Goal: Task Accomplishment & Management: Manage account settings

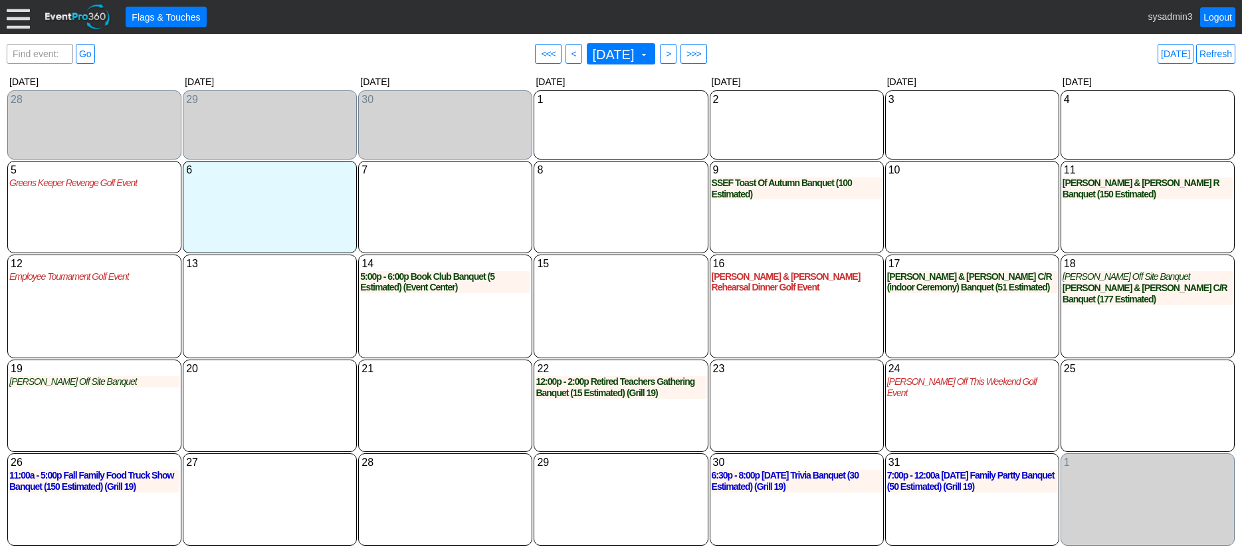
click at [21, 12] on div at bounding box center [18, 16] width 23 height 23
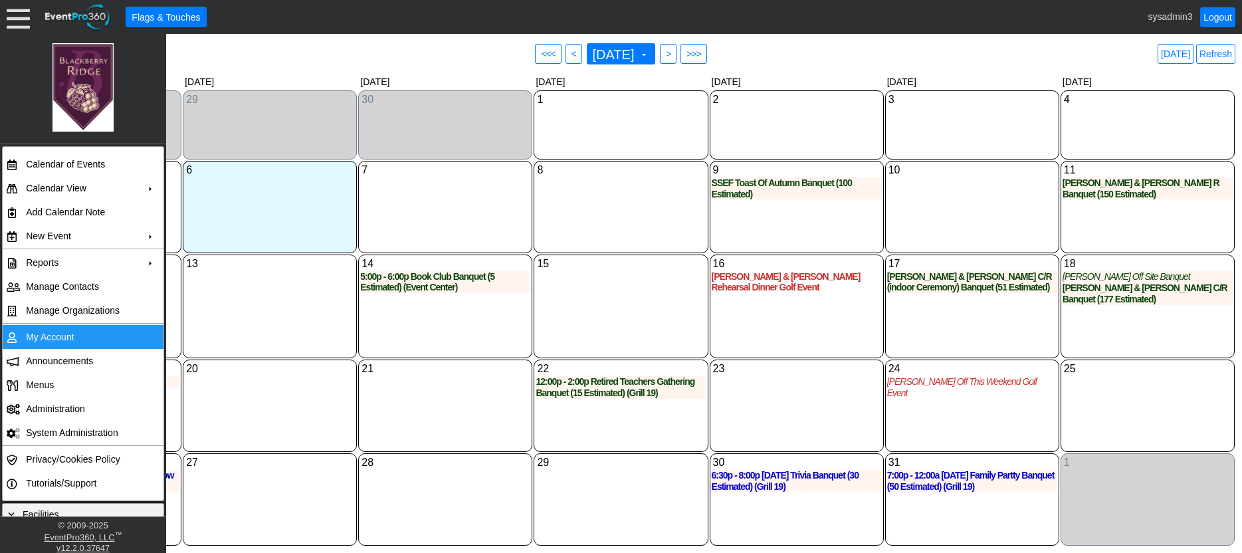
click at [48, 334] on td "My Account" at bounding box center [80, 337] width 119 height 24
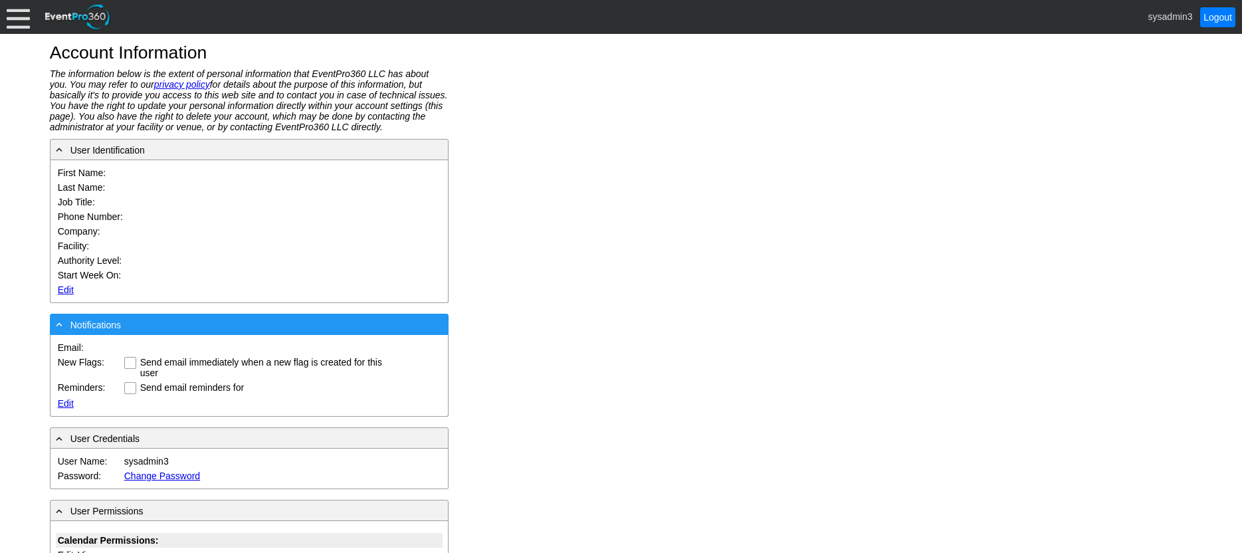
type input "System"
type input "Administrator"
type input "System Administrator"
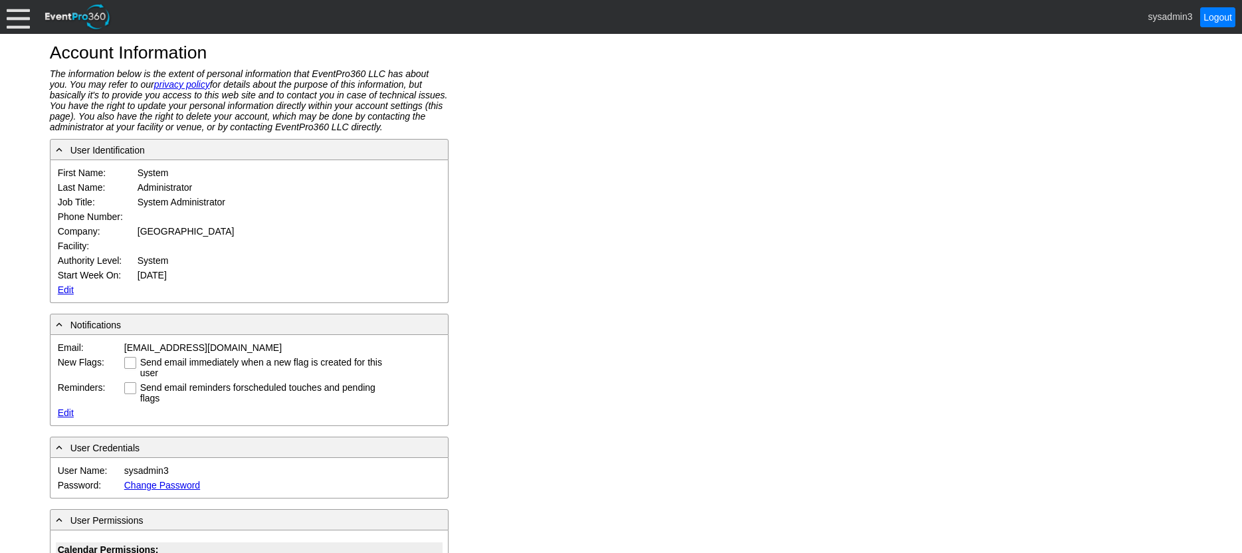
click at [65, 288] on link "Edit" at bounding box center [66, 289] width 16 height 11
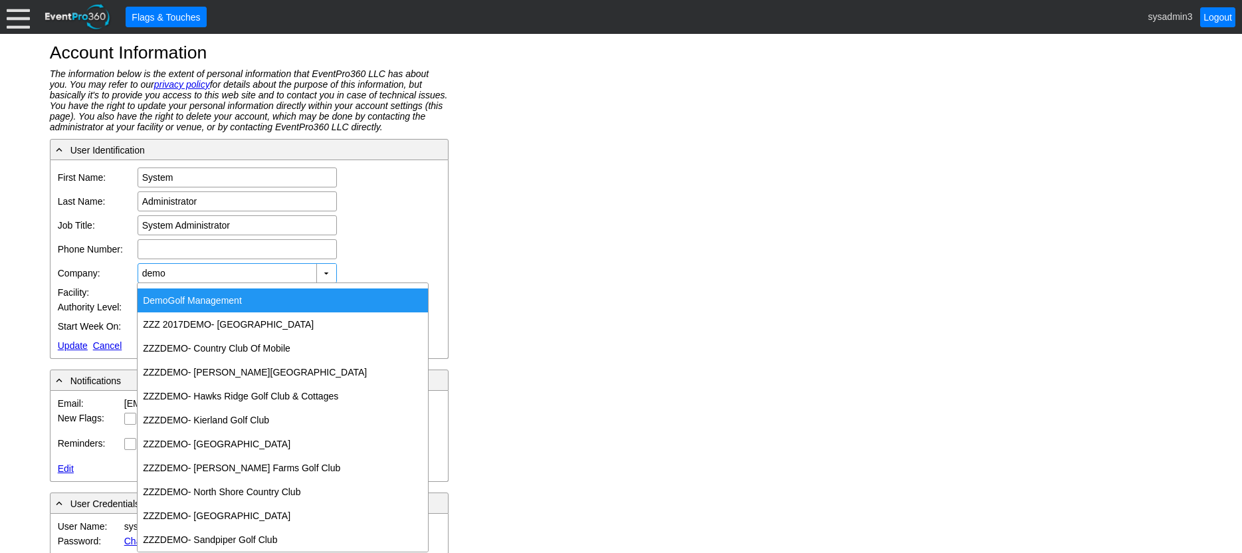
click at [225, 296] on div "Demo Golf Management" at bounding box center [283, 300] width 290 height 24
type input "Demo Golf Management"
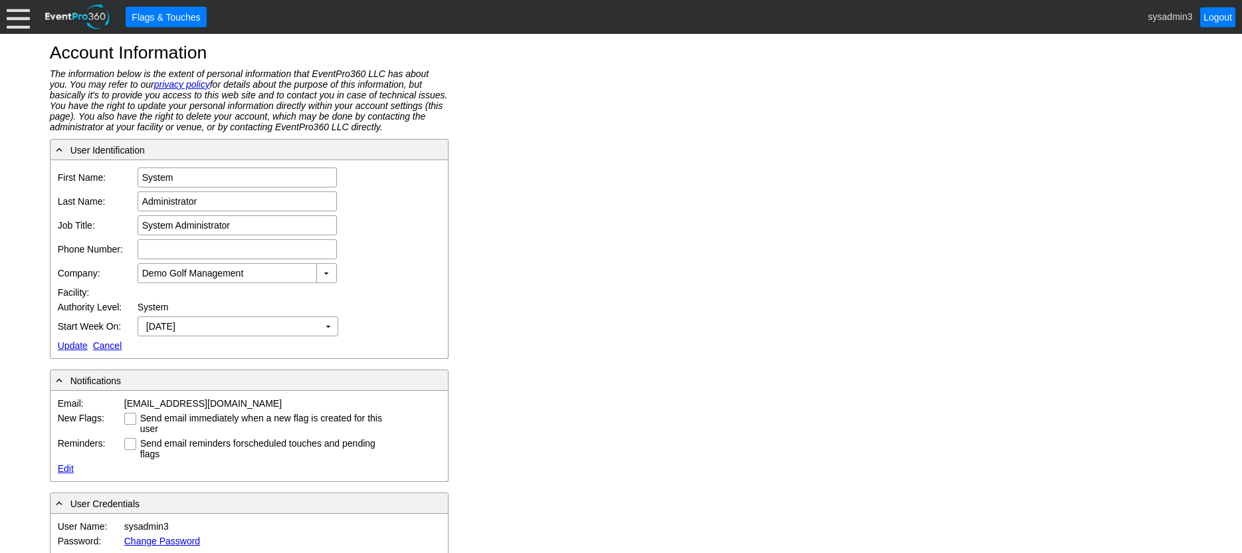
click at [73, 344] on link "Update" at bounding box center [73, 345] width 30 height 11
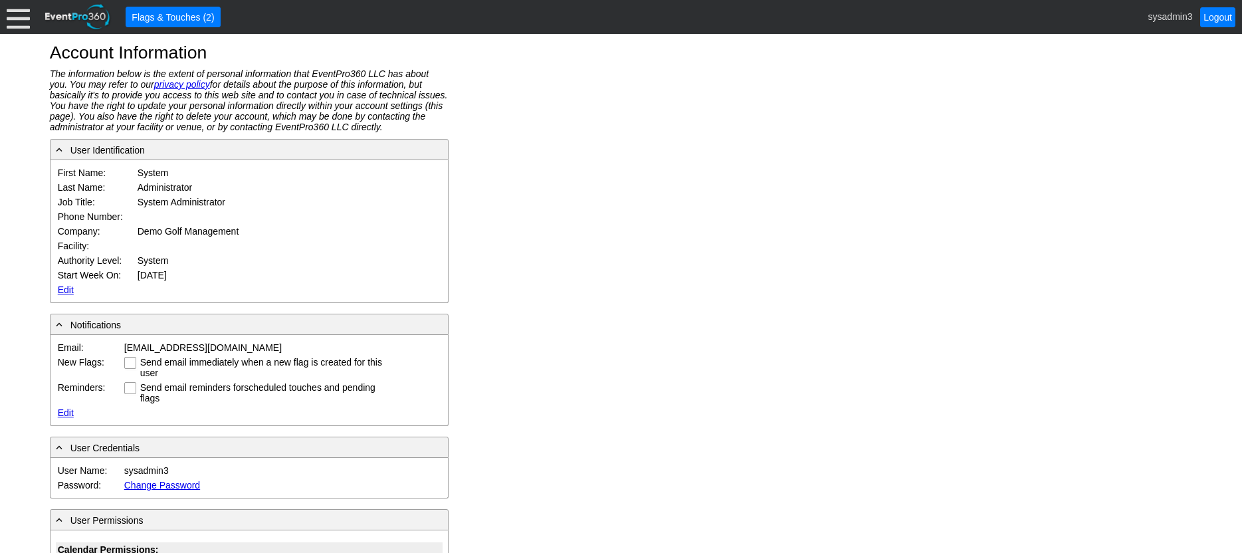
click at [15, 17] on div at bounding box center [18, 16] width 23 height 23
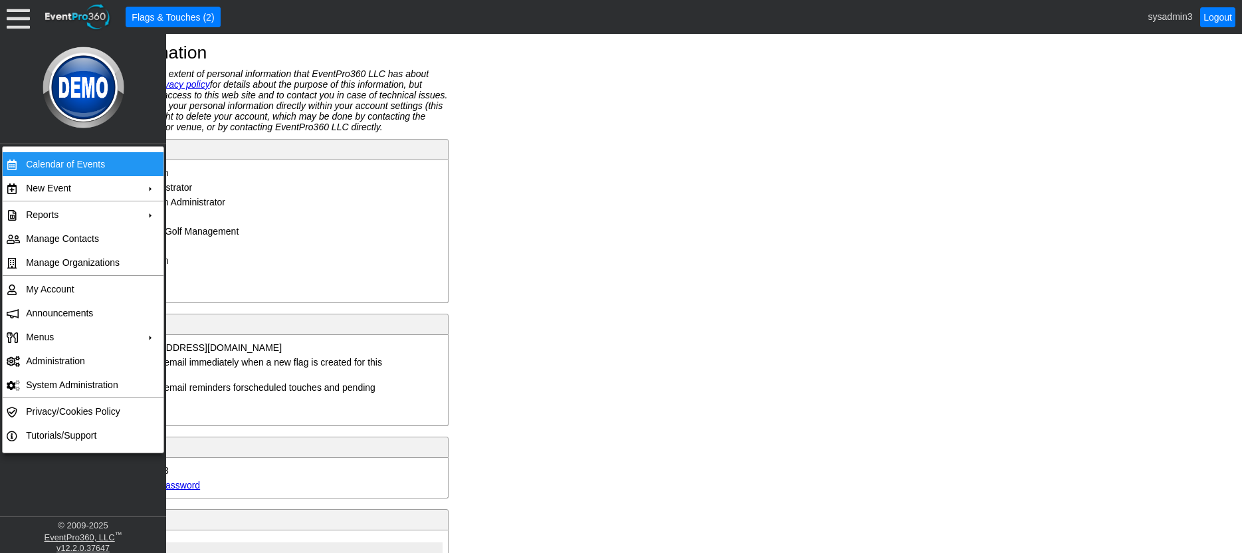
click at [56, 163] on td "Calendar of Events" at bounding box center [80, 164] width 119 height 24
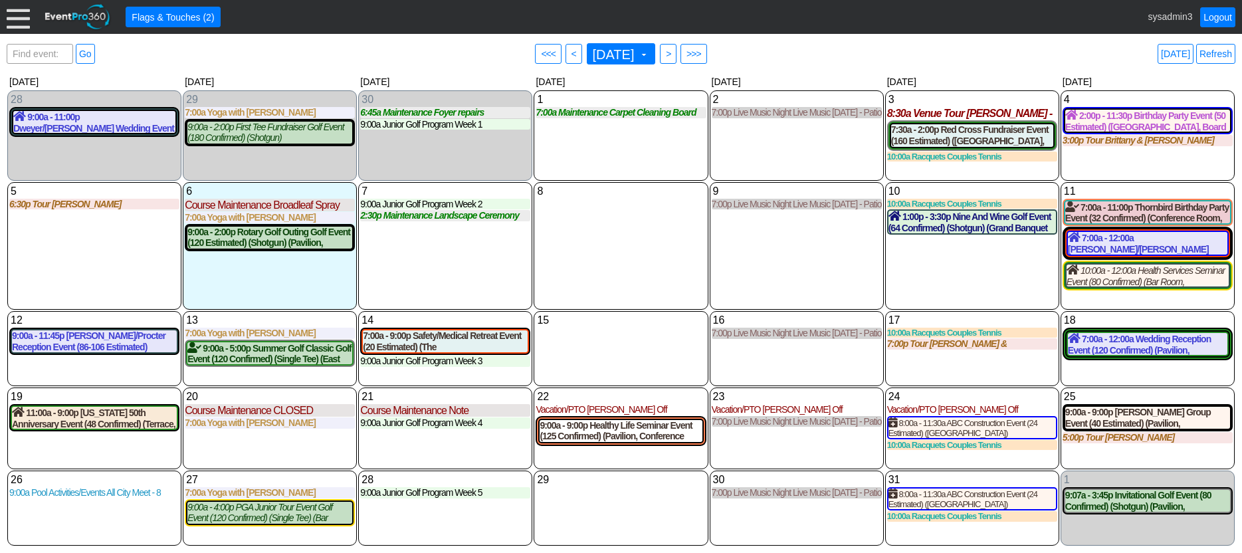
click at [20, 19] on div at bounding box center [18, 16] width 23 height 23
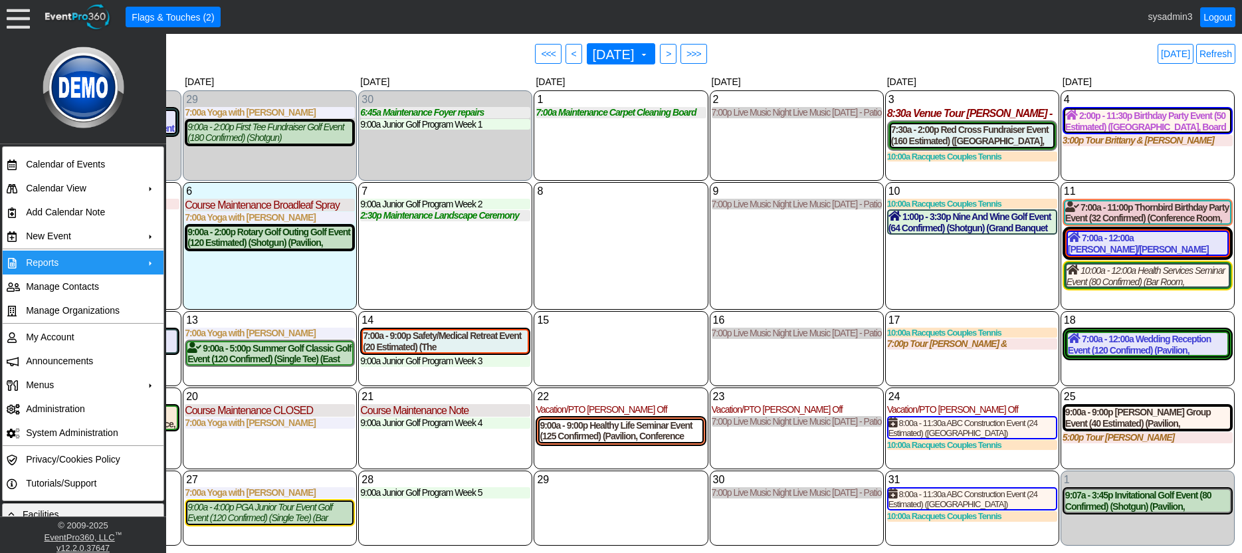
click at [54, 260] on td "Reports" at bounding box center [80, 262] width 119 height 24
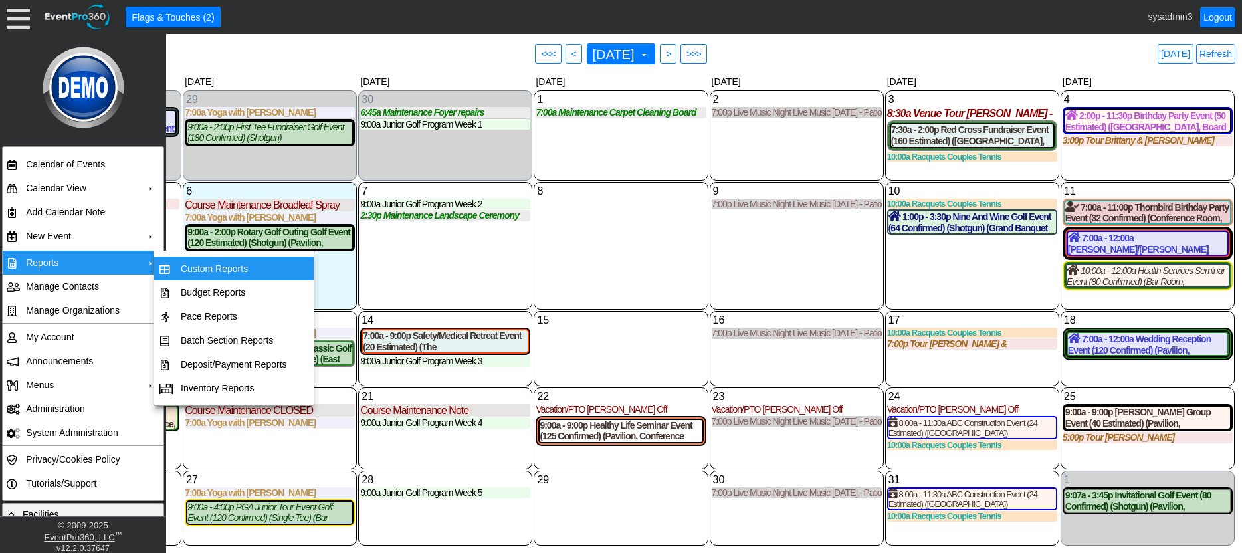
click at [213, 262] on td "Custom Reports" at bounding box center [233, 268] width 117 height 24
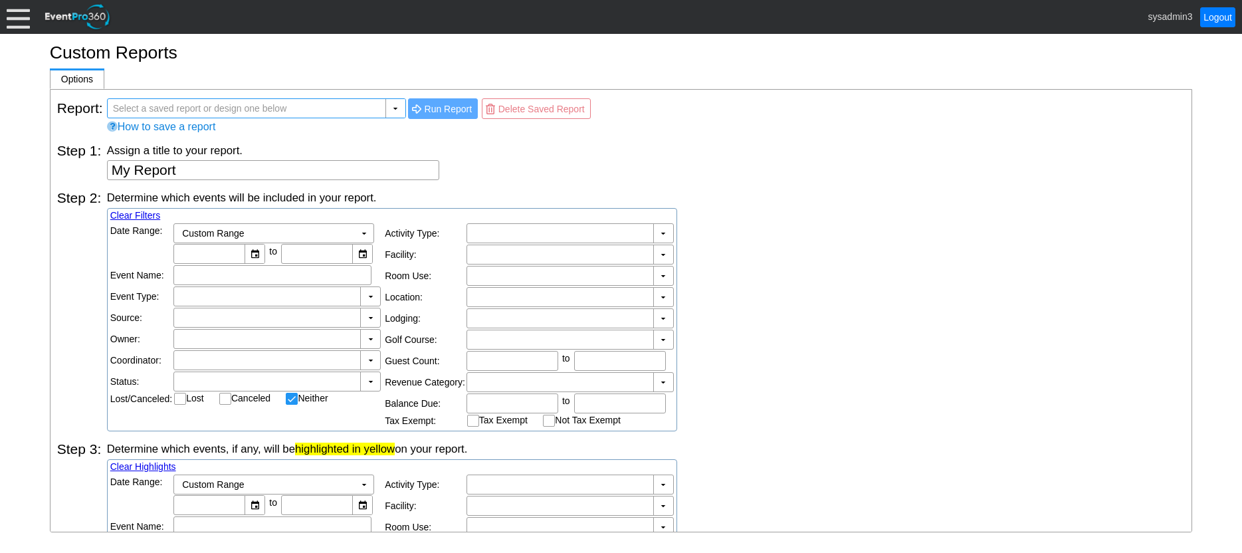
click at [229, 104] on span "Select a saved report or design one below" at bounding box center [199, 108] width 179 height 19
click at [397, 106] on div "▼" at bounding box center [395, 108] width 20 height 19
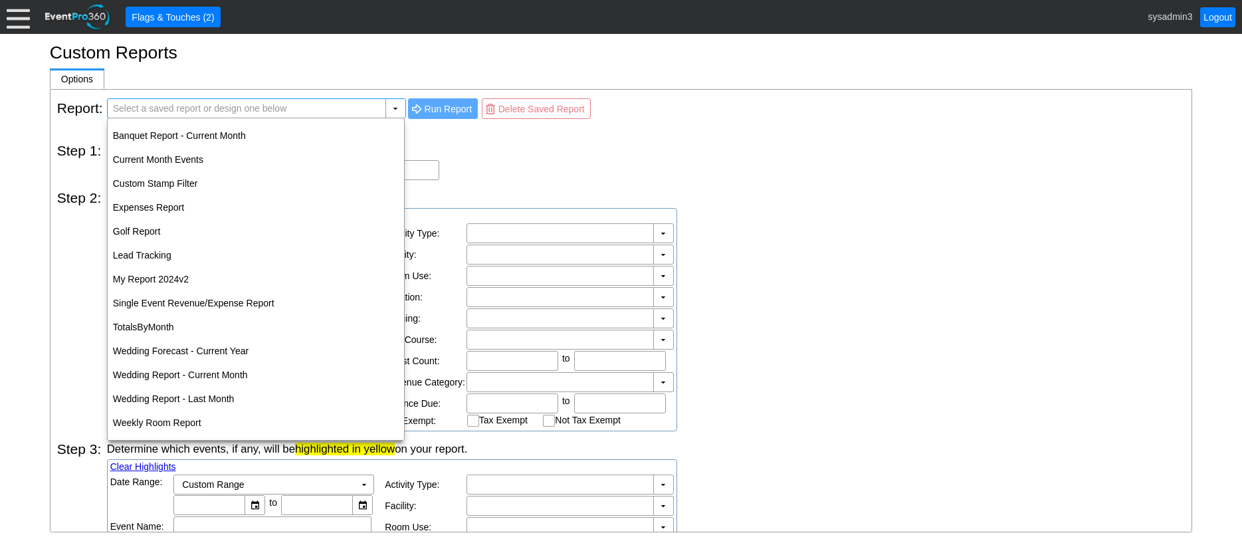
checkbox input "false"
click at [302, 52] on h1 "Custom Reports" at bounding box center [621, 53] width 1143 height 18
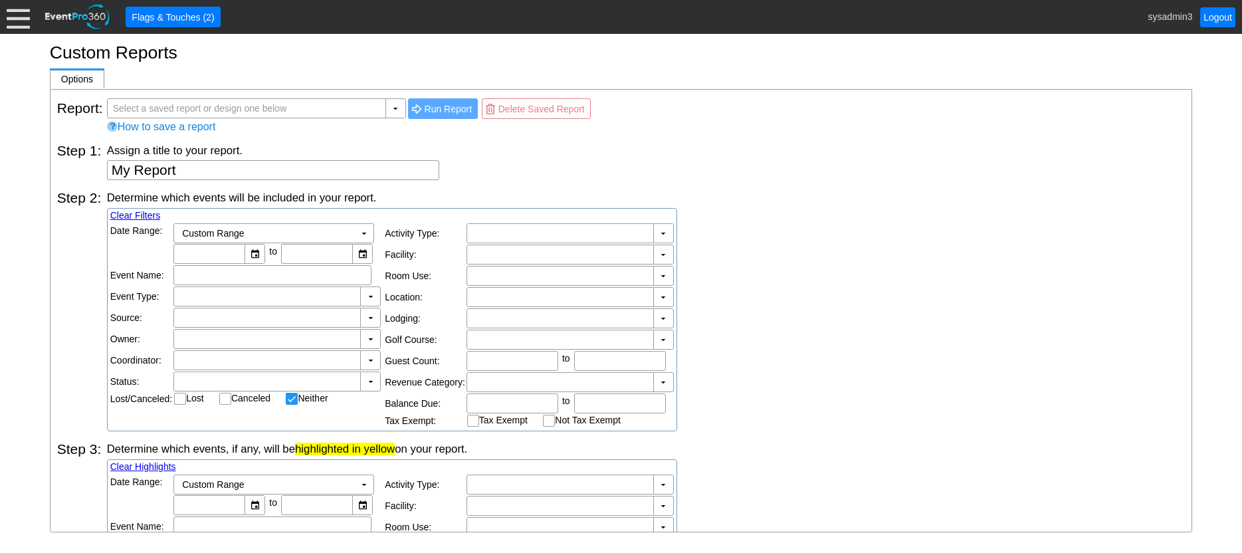
click at [12, 13] on div at bounding box center [18, 16] width 23 height 23
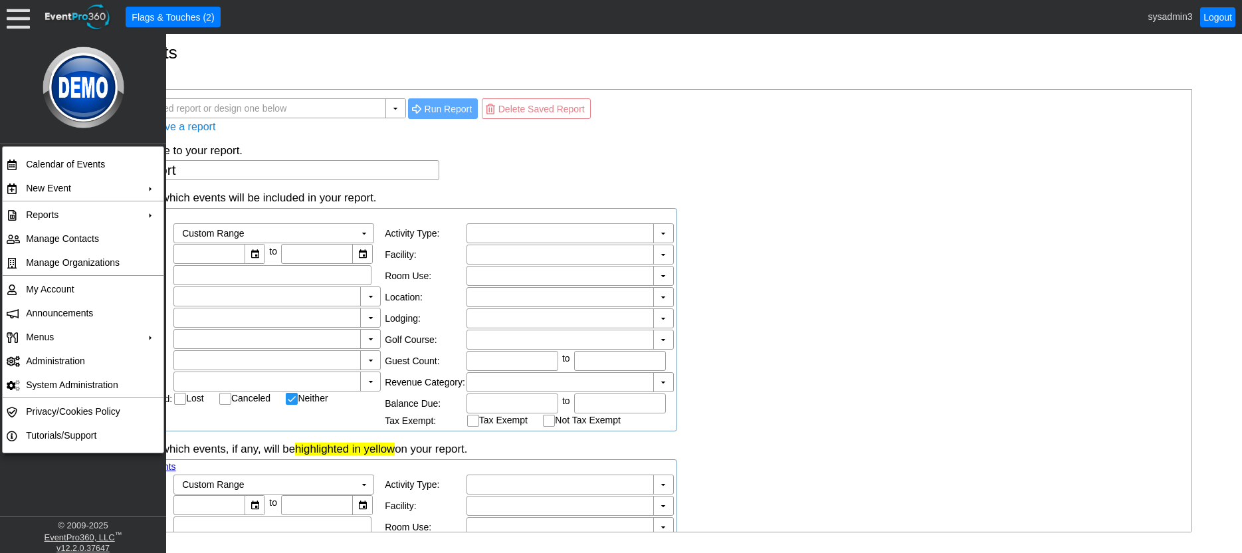
click at [248, 64] on div "Custom Reports ▼ ◀ ▶ Options [x] Report: ▼ Χ Select a saved report or design on…" at bounding box center [621, 293] width 1242 height 519
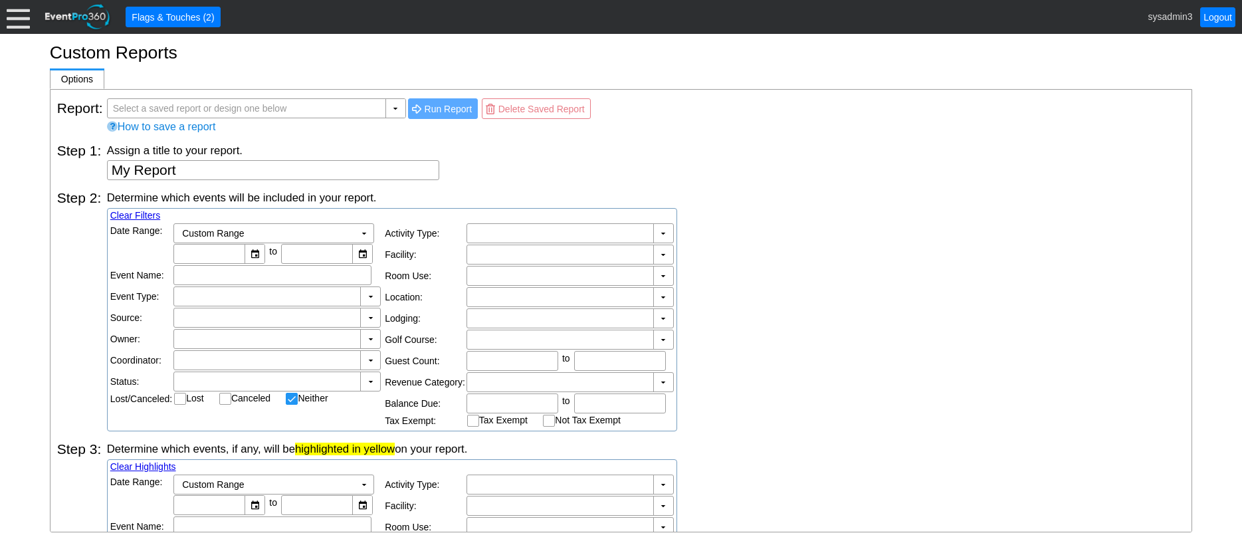
click at [17, 16] on div at bounding box center [18, 16] width 23 height 23
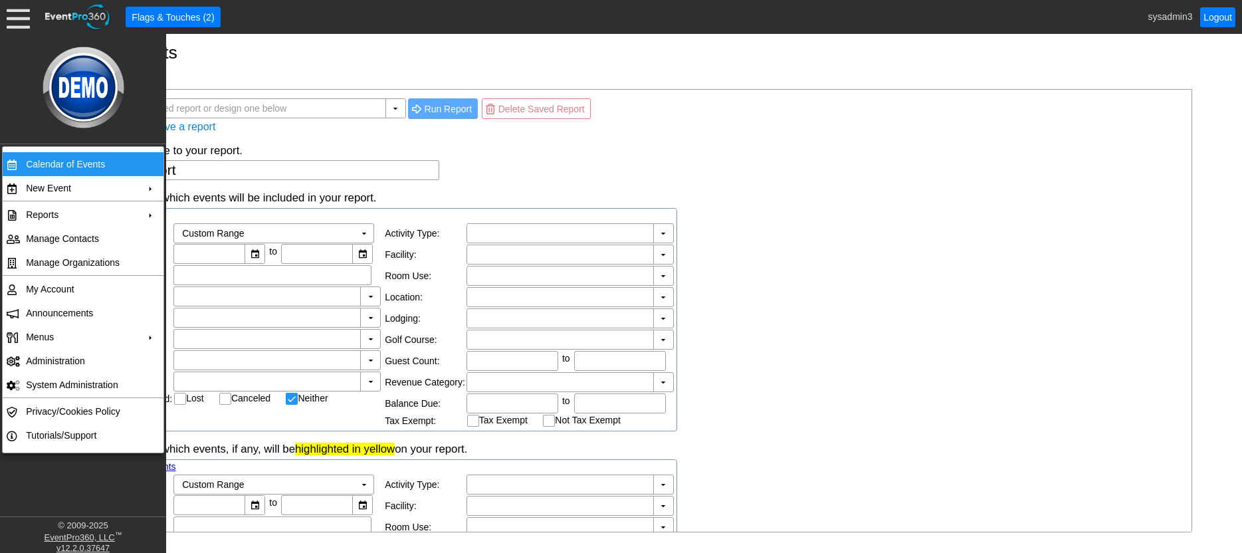
click at [74, 161] on td "Calendar of Events" at bounding box center [80, 164] width 119 height 24
drag, startPoint x: 15, startPoint y: 16, endPoint x: 21, endPoint y: 24, distance: 10.4
click at [15, 16] on div at bounding box center [18, 16] width 23 height 23
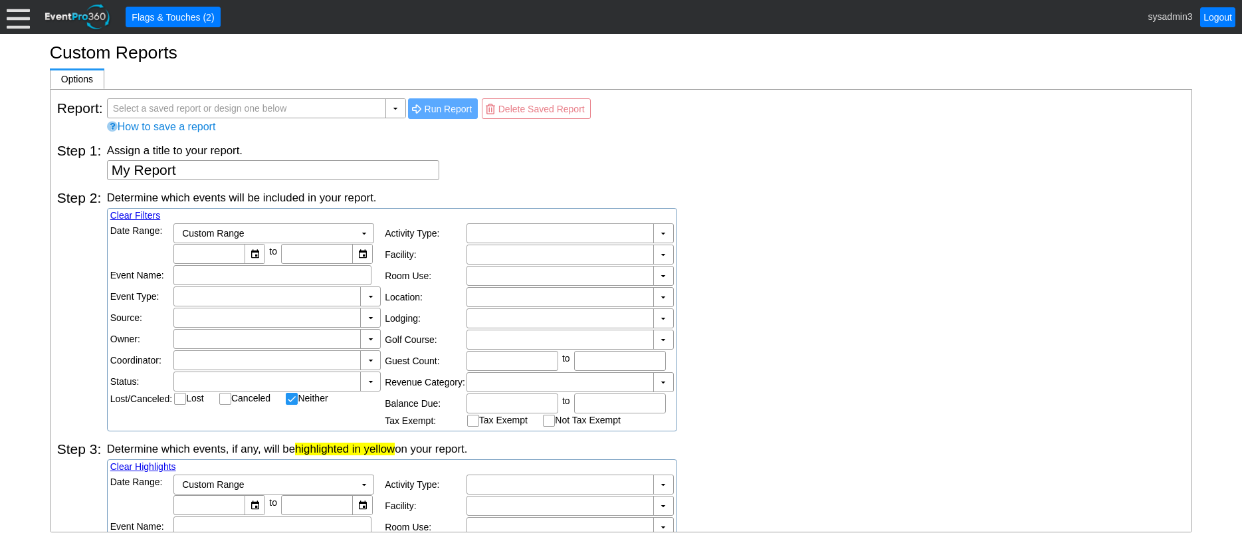
click at [27, 19] on div at bounding box center [18, 16] width 23 height 23
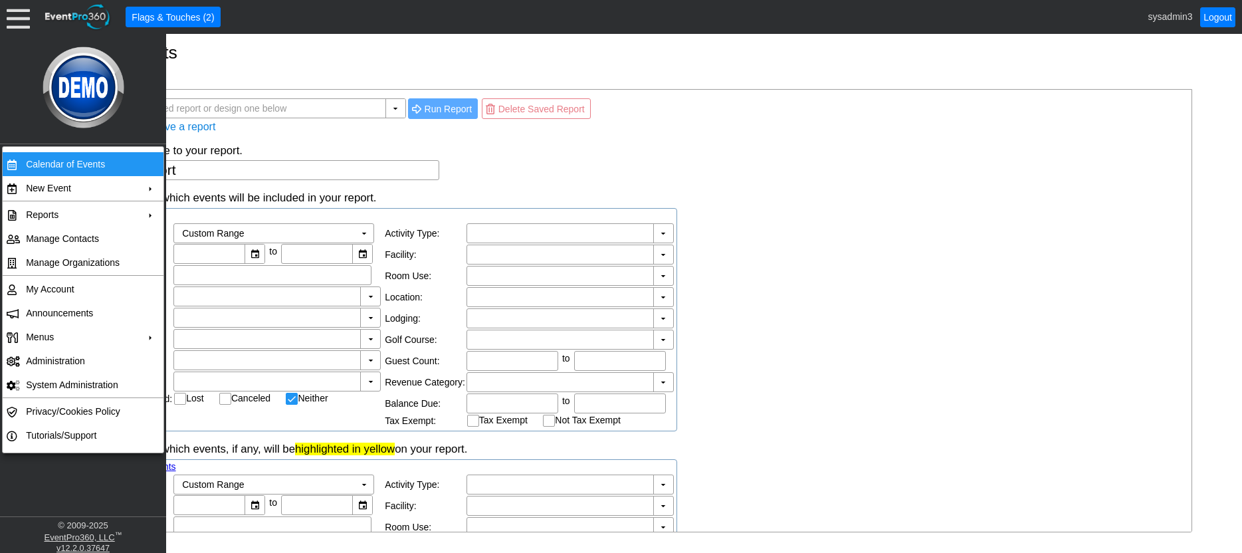
click at [70, 147] on table "Calendar of Events + New Event + Reports + Manage Contacts + Manage Organizatio…" at bounding box center [83, 299] width 162 height 307
click at [72, 157] on td "Calendar of Events" at bounding box center [80, 164] width 119 height 24
click at [23, 15] on div at bounding box center [18, 16] width 23 height 23
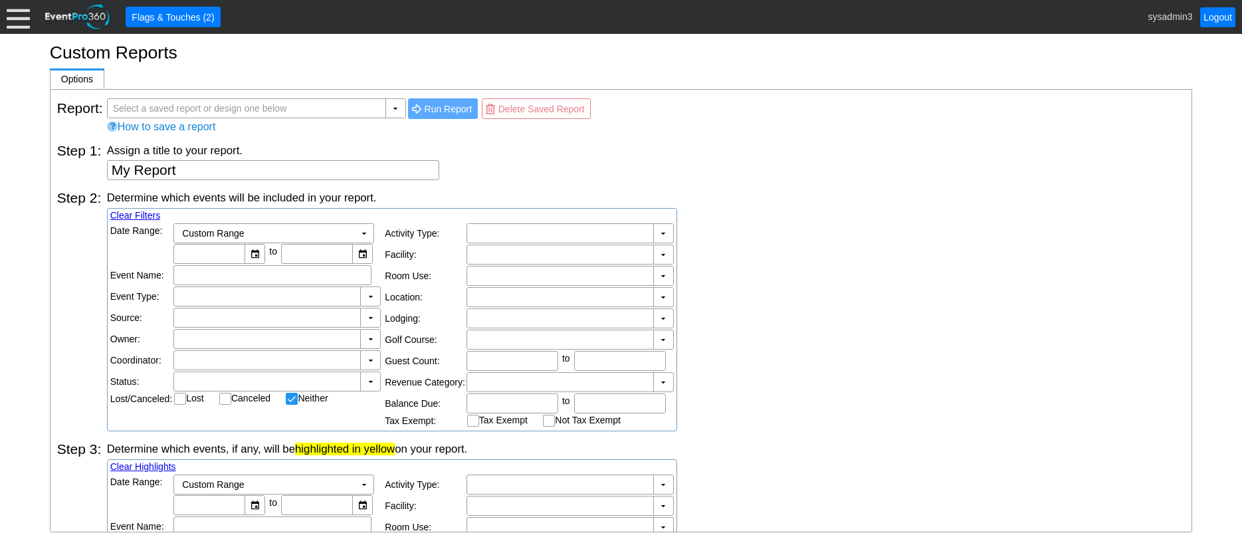
click at [22, 19] on div at bounding box center [18, 16] width 23 height 23
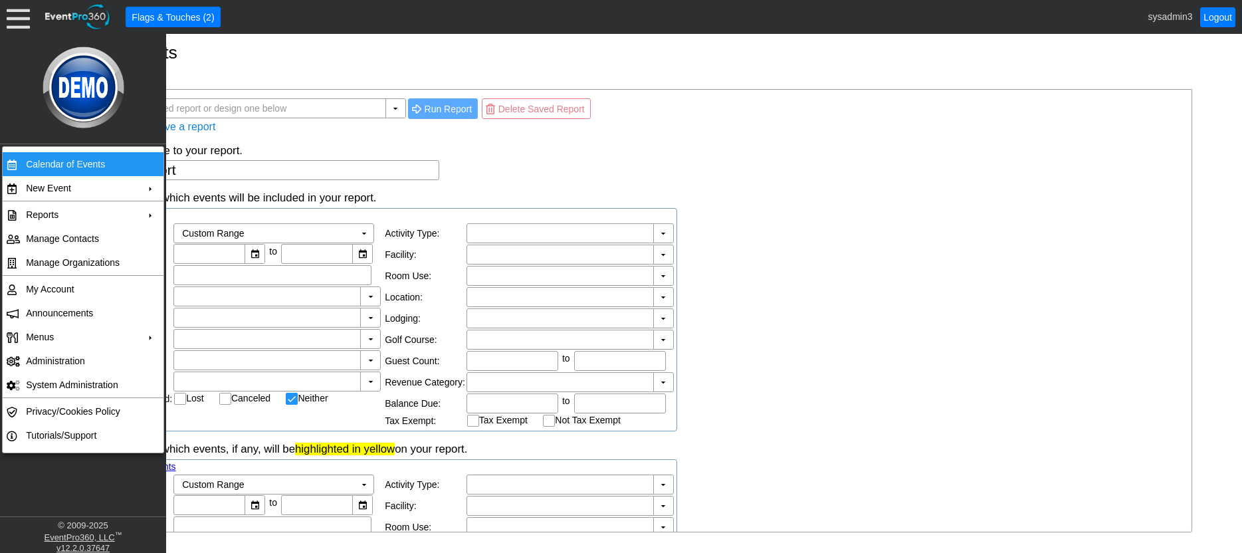
click at [57, 159] on td "Calendar of Events" at bounding box center [80, 164] width 119 height 24
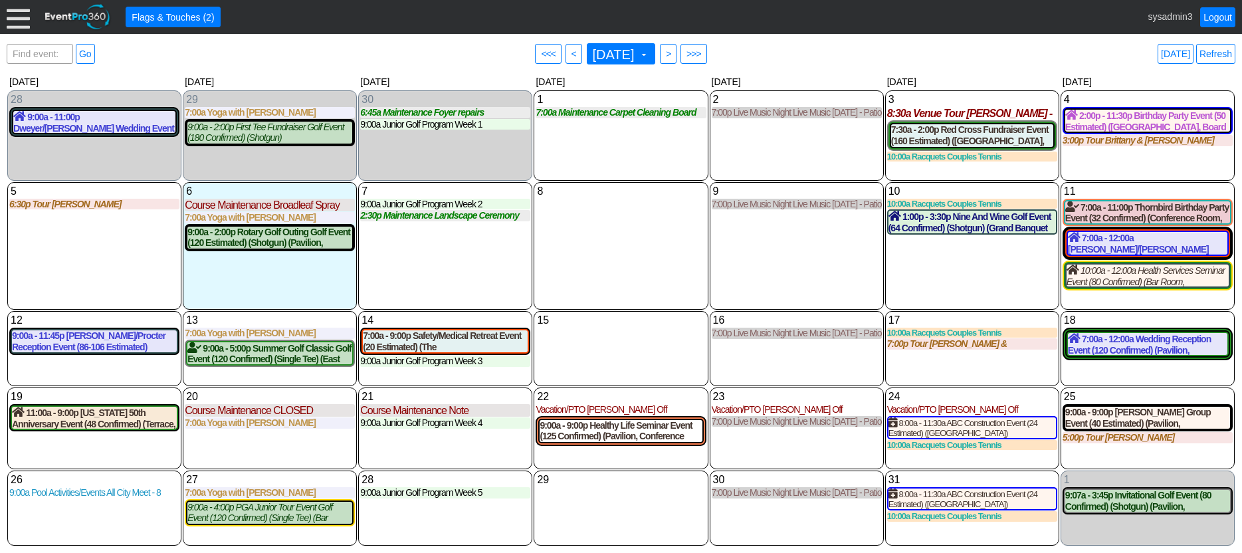
click at [172, 61] on div "Find event: enter title Go ● <<< ● < [DATE] ▼ ● > ● >>> [DATE] Refresh" at bounding box center [621, 54] width 1228 height 27
click at [19, 20] on div at bounding box center [18, 16] width 23 height 23
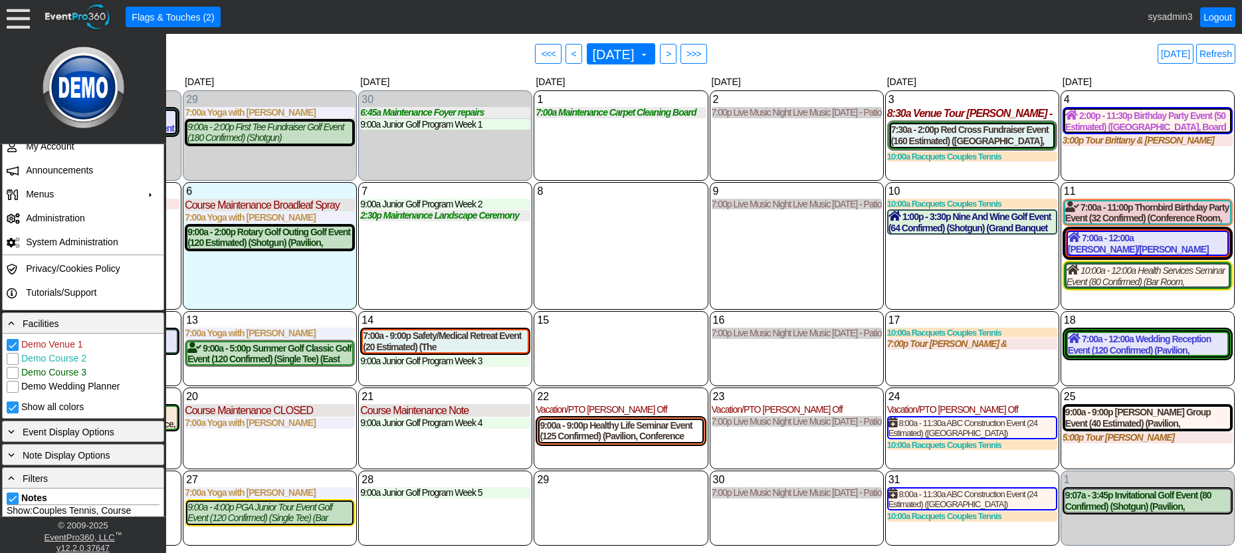
scroll to position [199, 0]
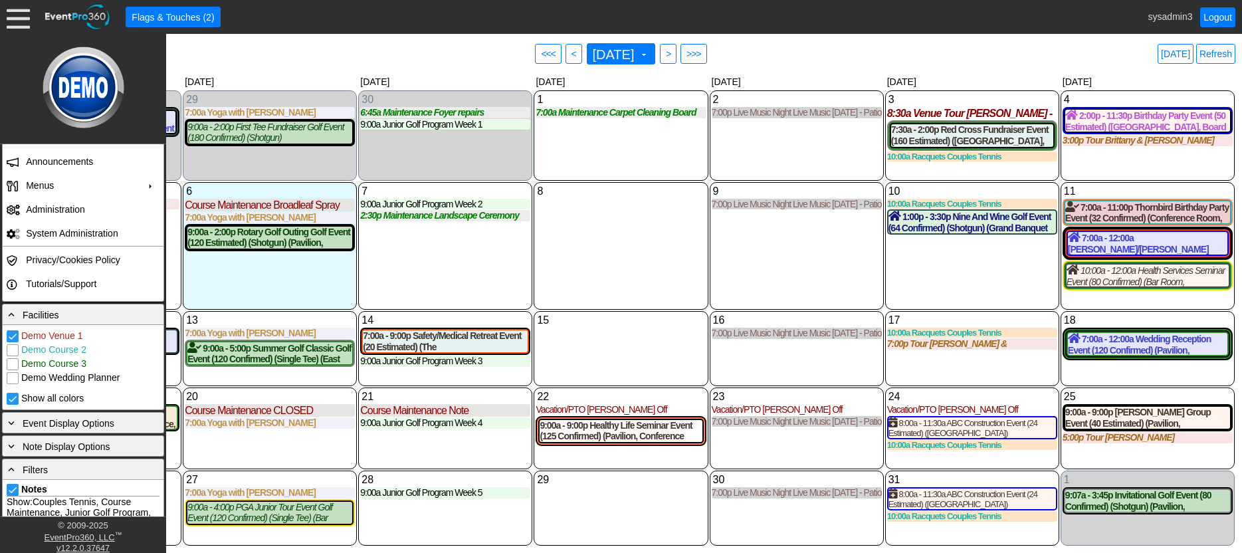
click at [446, 260] on div "7 Tuesday 9:00a Junior Golf Program Week 2 Week 2 at Demo Venue 1 Type: Junior …" at bounding box center [445, 246] width 174 height 128
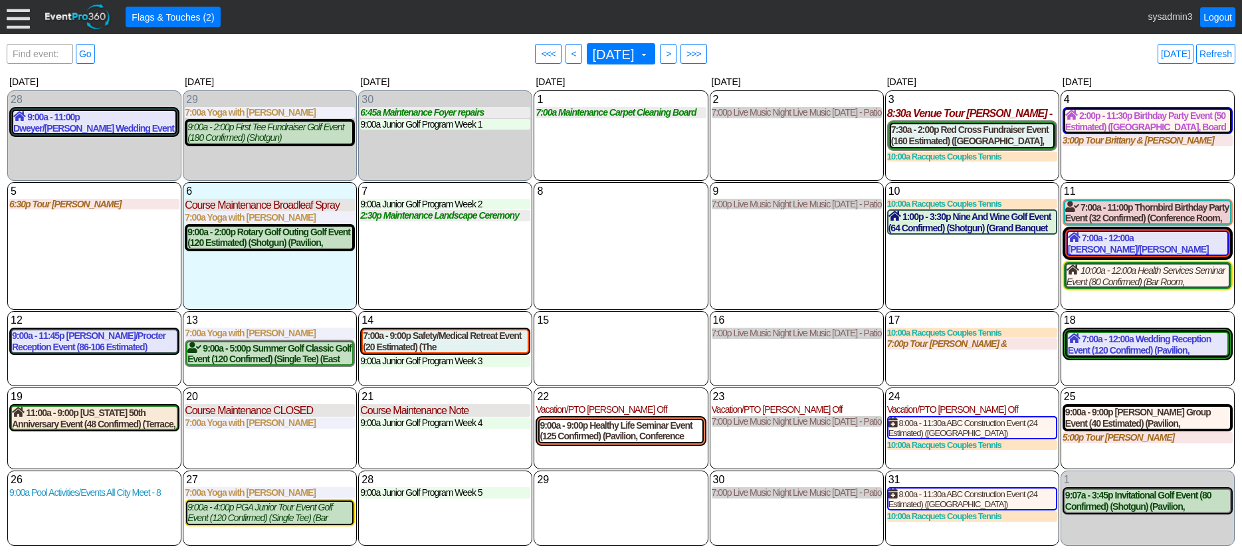
click at [11, 17] on div at bounding box center [18, 16] width 23 height 23
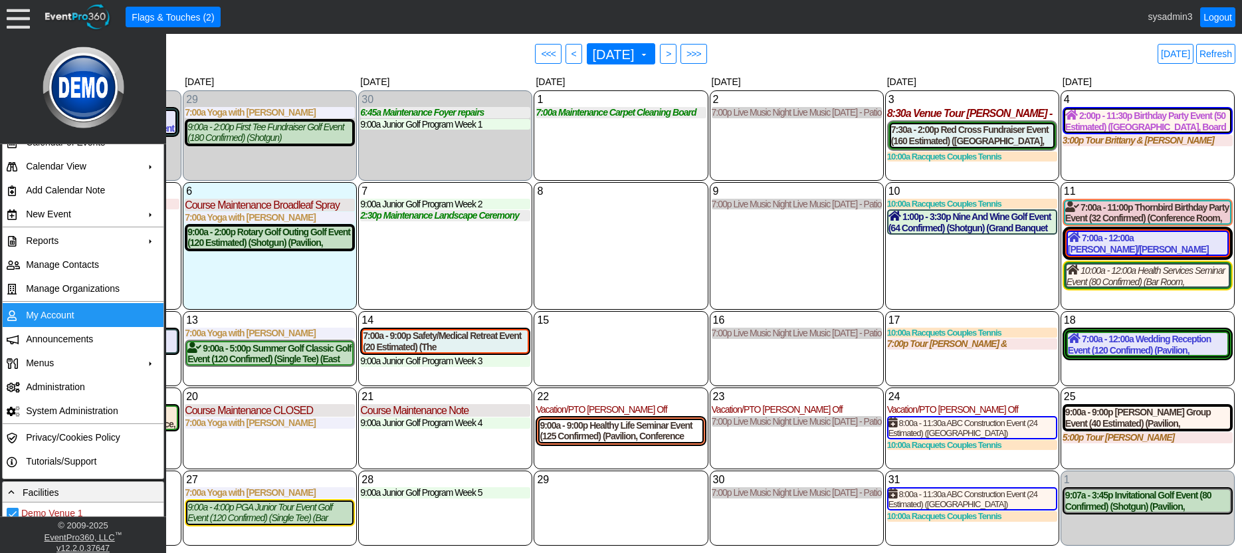
scroll to position [0, 0]
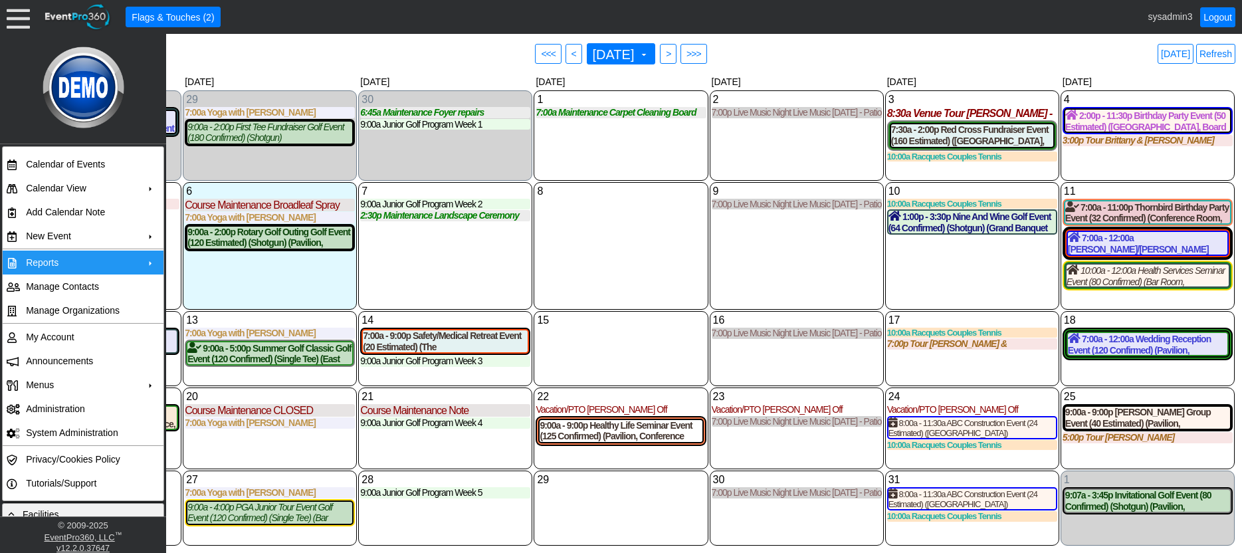
click at [73, 264] on td "Reports" at bounding box center [80, 262] width 119 height 24
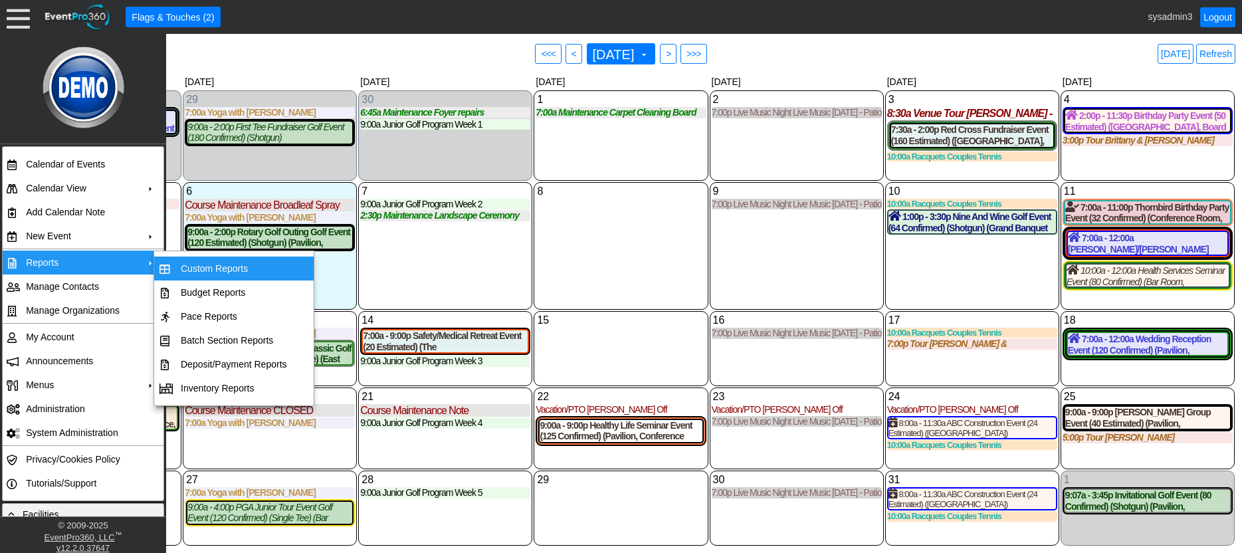
click at [201, 261] on td "Custom Reports" at bounding box center [233, 268] width 117 height 24
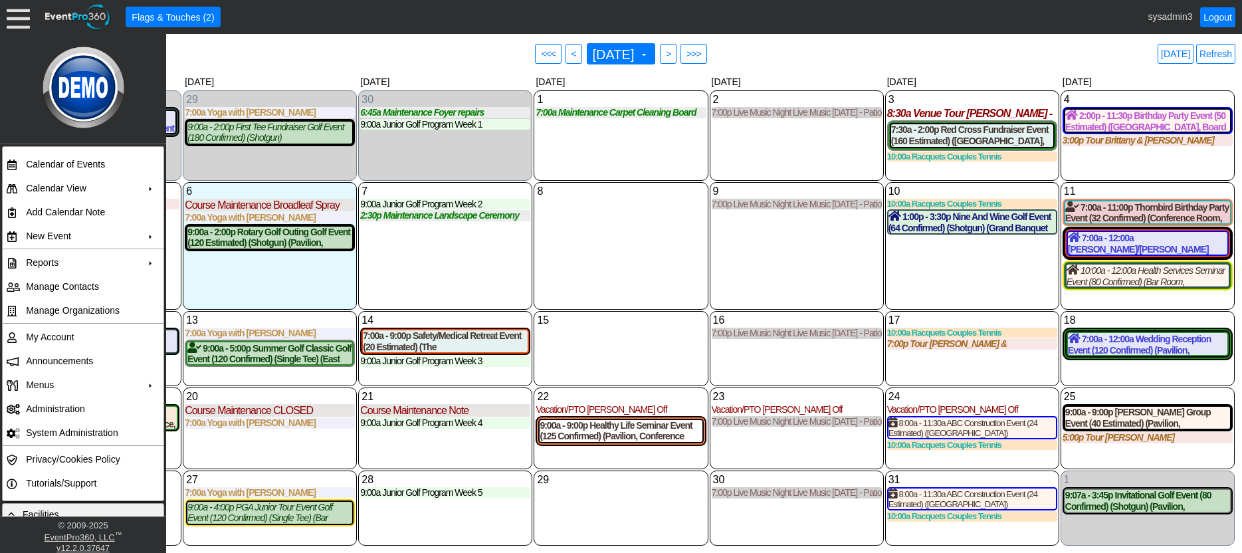
click at [636, 220] on div "8 Wednesday" at bounding box center [620, 246] width 174 height 128
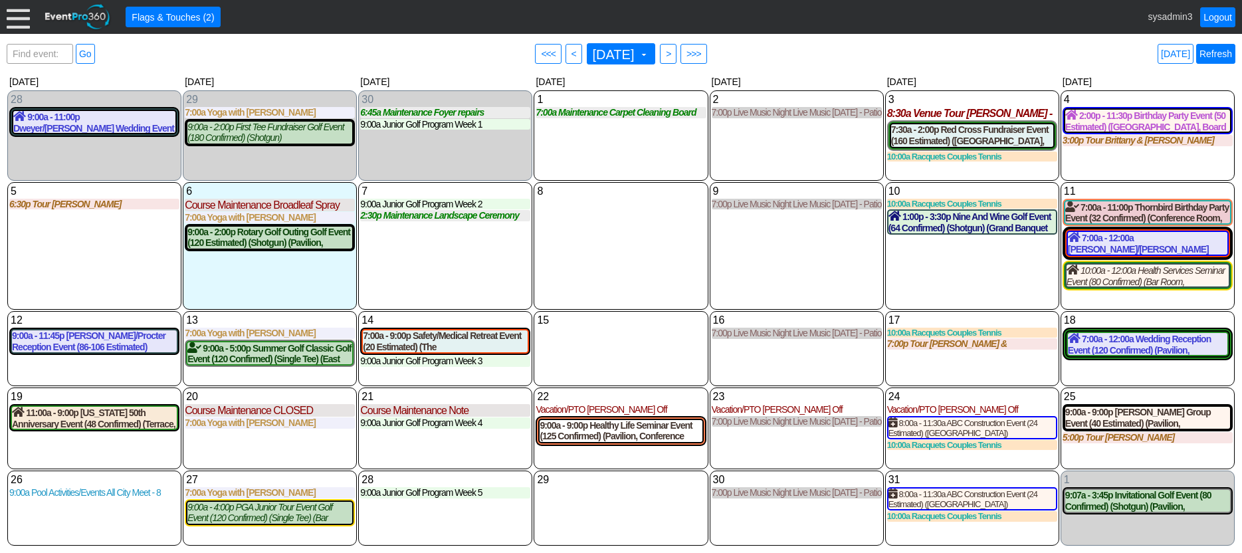
click at [1226, 51] on link "Refresh" at bounding box center [1215, 54] width 39 height 20
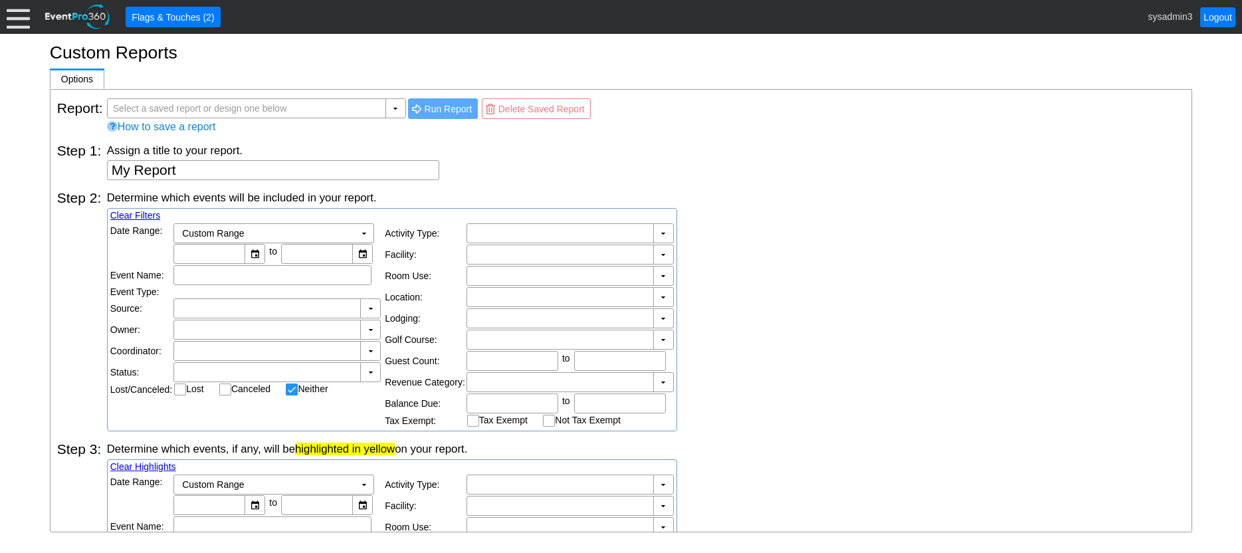
checkbox input "false"
click at [394, 110] on div "▼" at bounding box center [395, 108] width 20 height 19
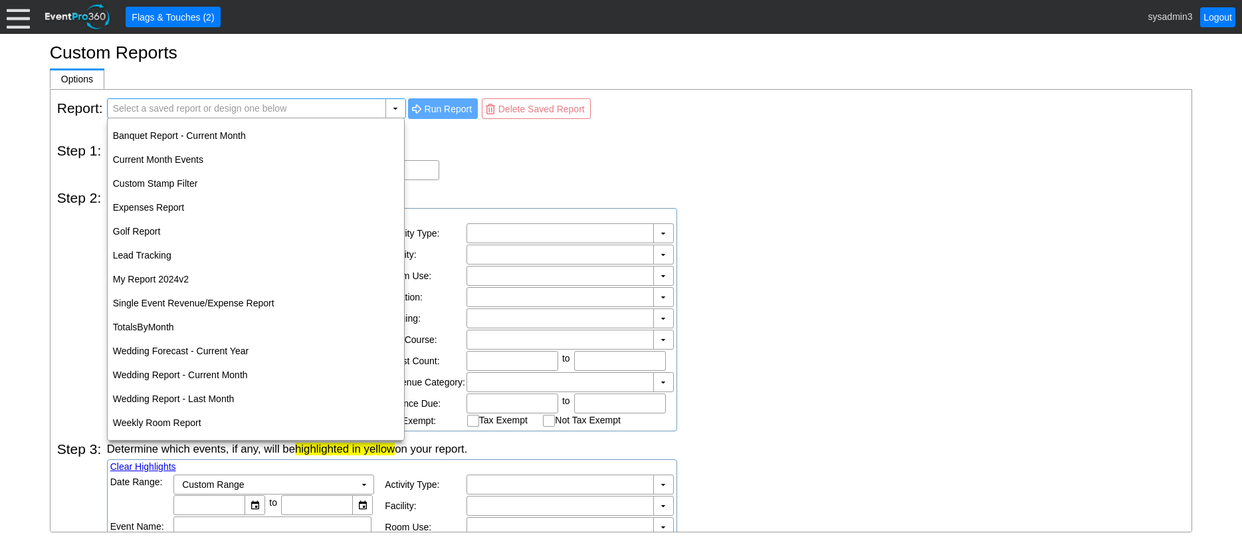
click at [482, 132] on td at bounding box center [499, 127] width 187 height 12
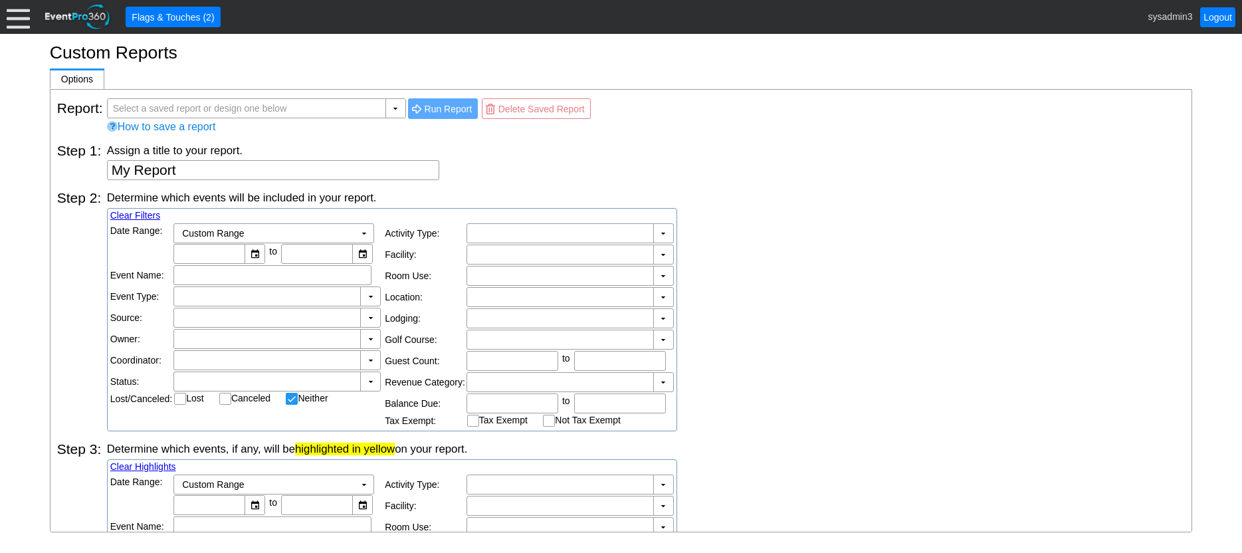
click at [470, 146] on div "Assign a title to your report." at bounding box center [646, 150] width 1078 height 15
click at [363, 112] on input "text" at bounding box center [247, 108] width 271 height 19
click at [397, 110] on div "▼" at bounding box center [395, 108] width 20 height 19
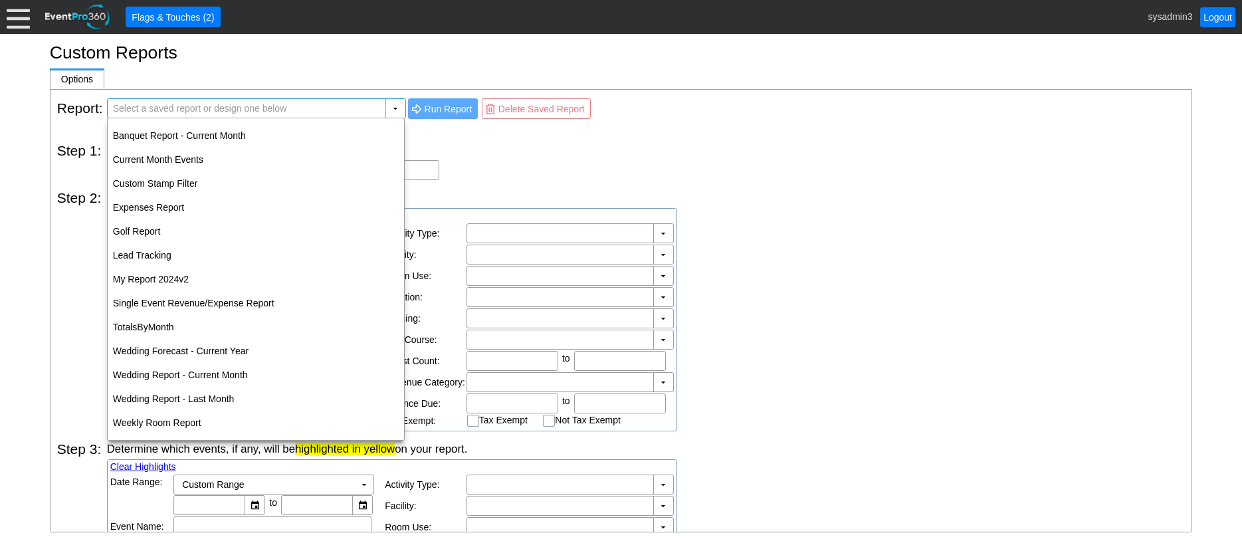
click at [443, 148] on div "Assign a title to your report." at bounding box center [646, 150] width 1078 height 15
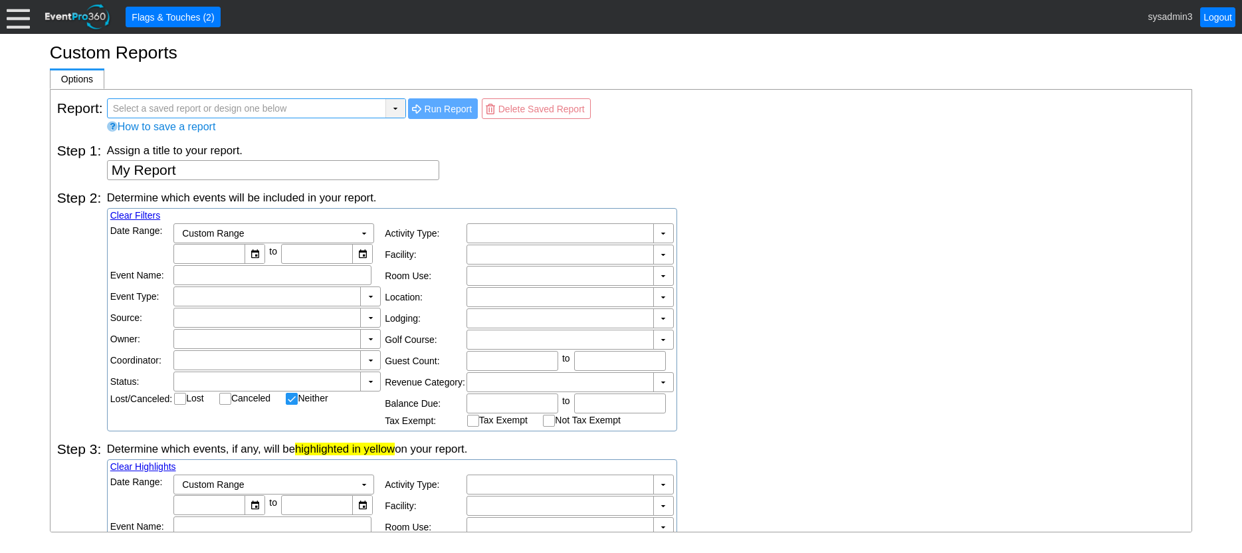
click at [396, 103] on div "▼" at bounding box center [395, 108] width 20 height 19
click at [520, 144] on div "Assign a title to your report." at bounding box center [646, 150] width 1078 height 15
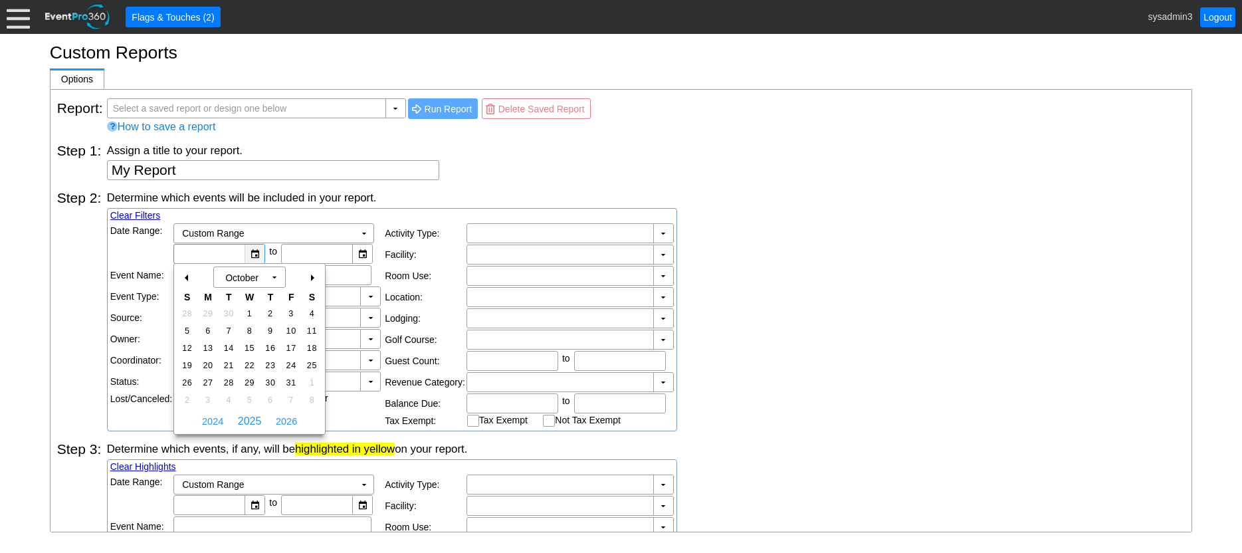
click at [255, 253] on div "▼" at bounding box center [254, 253] width 20 height 19
click at [313, 281] on div "+" at bounding box center [311, 277] width 21 height 23
click at [512, 152] on div "Assign a title to your report." at bounding box center [646, 150] width 1078 height 15
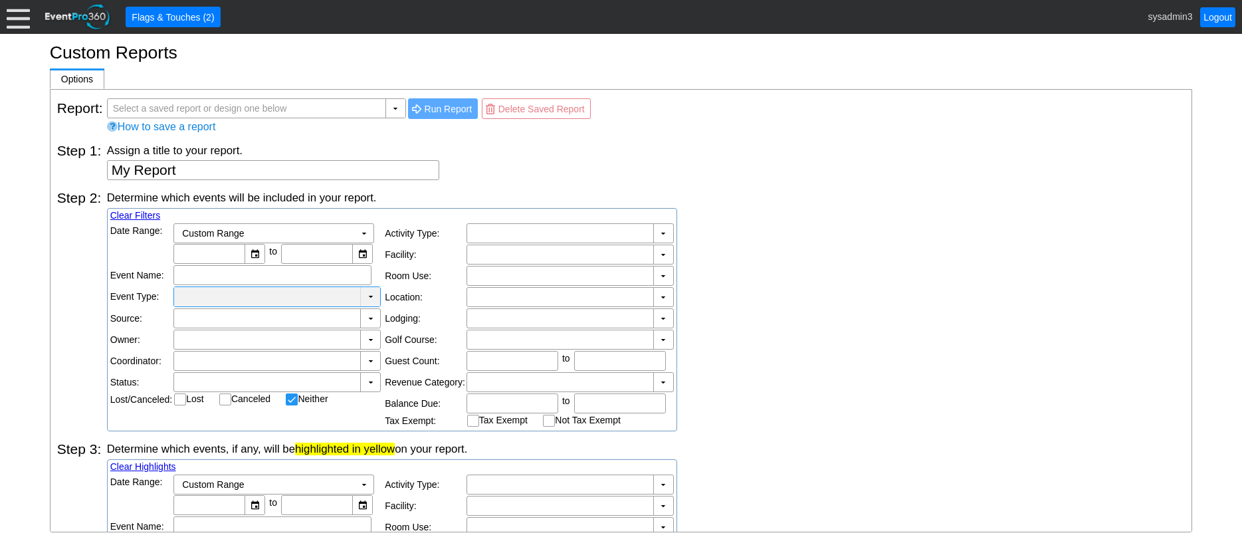
click at [237, 299] on div at bounding box center [267, 296] width 181 height 13
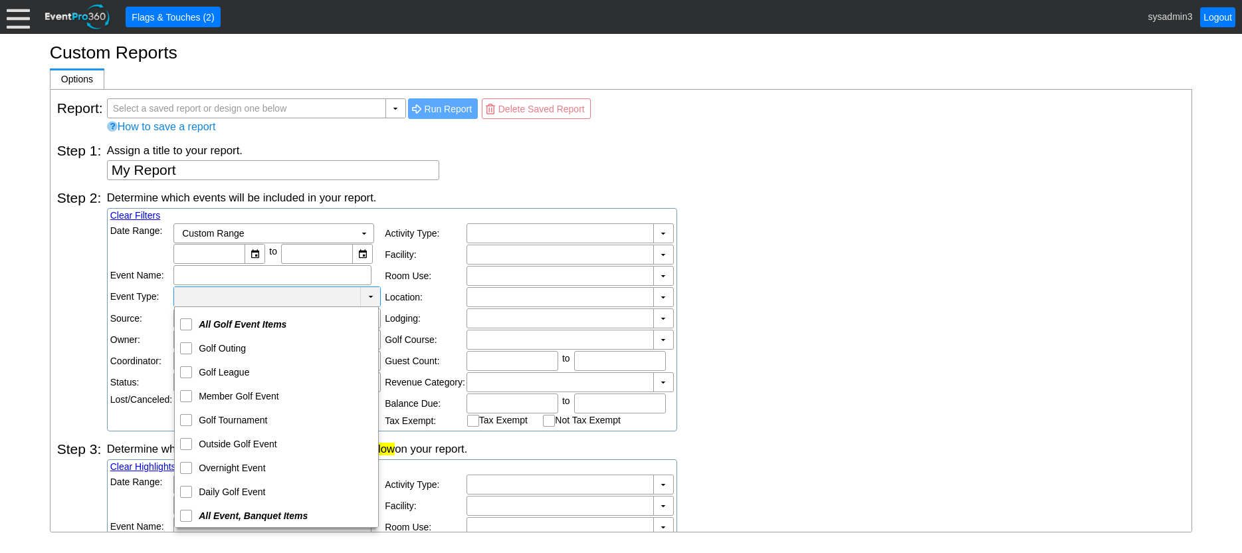
click at [526, 168] on div "Assign a title to your report. My Report" at bounding box center [646, 161] width 1078 height 37
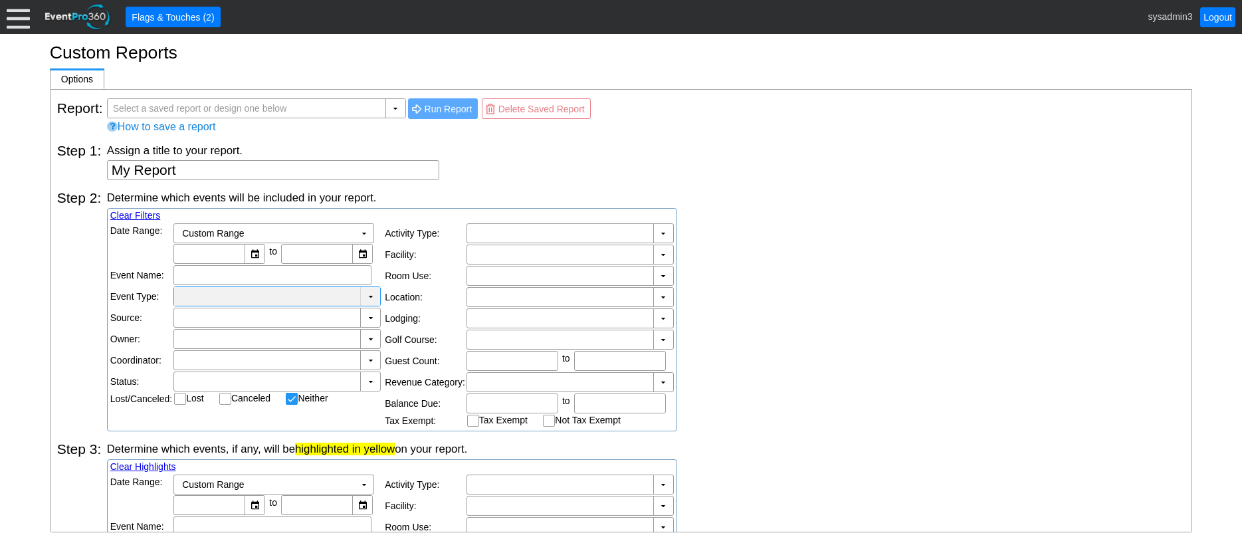
click at [369, 295] on td "▼" at bounding box center [370, 296] width 20 height 19
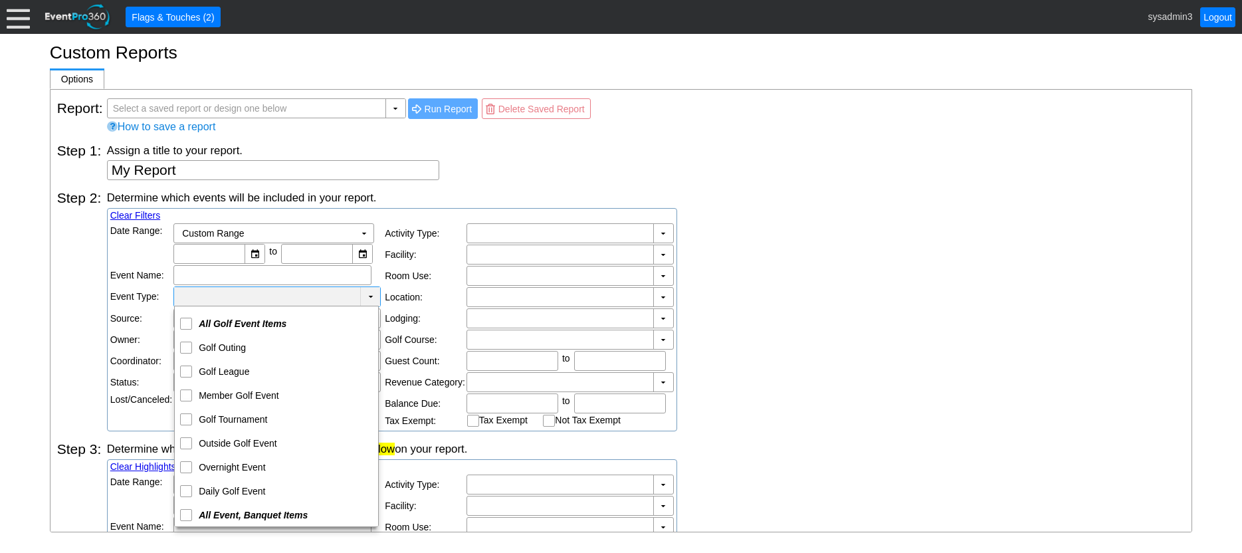
click at [730, 282] on div "Determine which events will be included in your report. Clear Filters Date Rang…" at bounding box center [646, 310] width 1078 height 241
click at [369, 297] on td "▼" at bounding box center [370, 296] width 20 height 19
click at [729, 318] on div "Determine which events will be included in your report. Clear Filters Date Rang…" at bounding box center [646, 310] width 1078 height 241
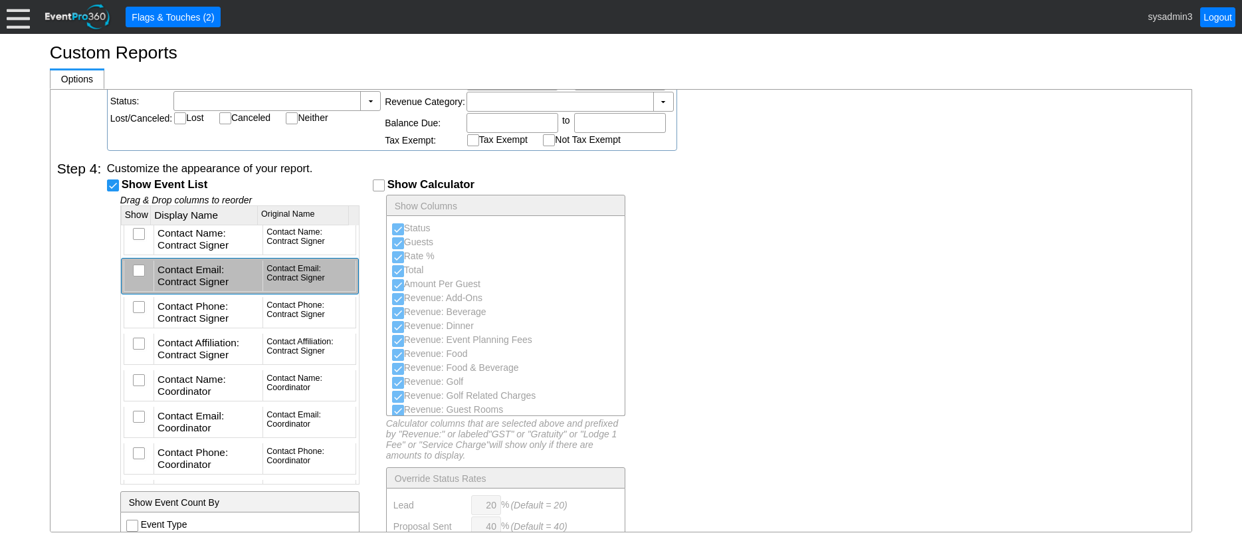
scroll to position [1794, 0]
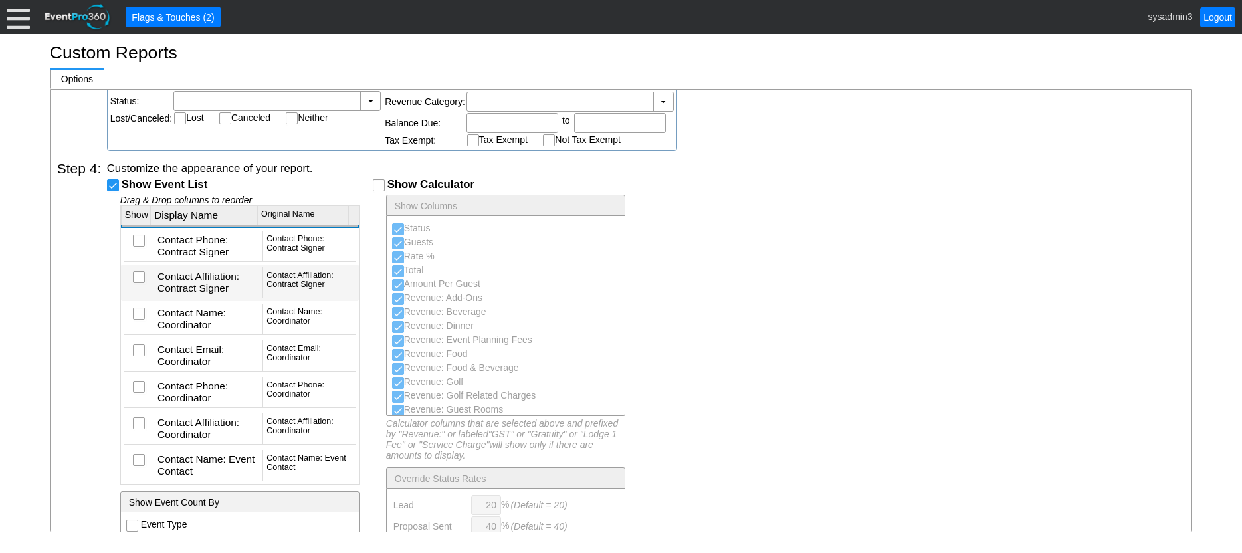
drag, startPoint x: 217, startPoint y: 315, endPoint x: 809, endPoint y: 363, distance: 593.9
click at [827, 364] on div "Customize the appearance of your report. Show Event List Drag & Drop columns to…" at bounding box center [646, 416] width 1078 height 510
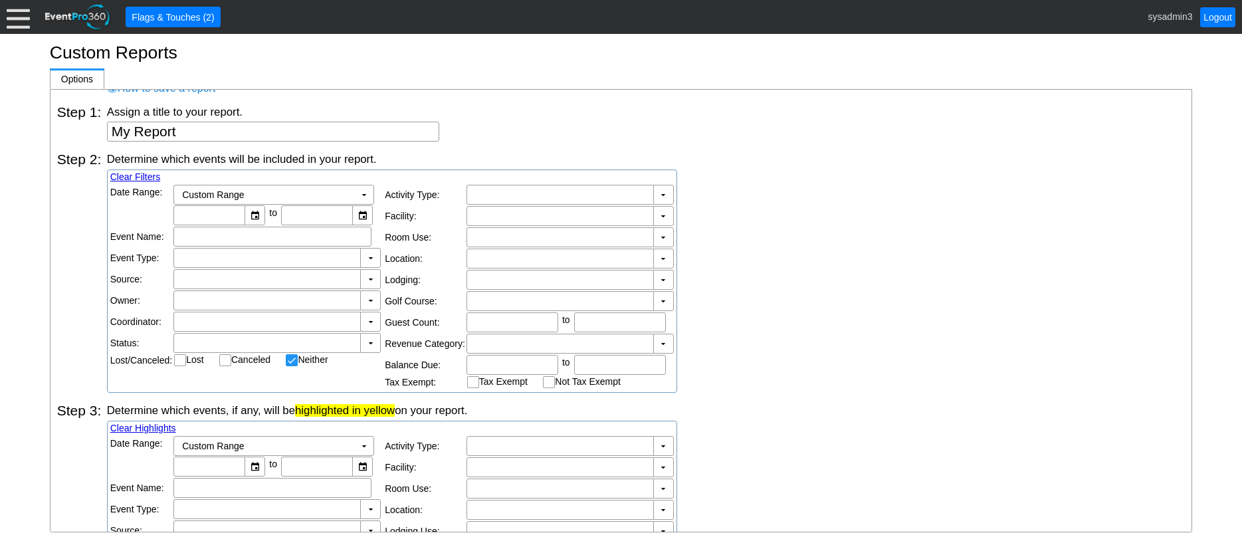
scroll to position [0, 0]
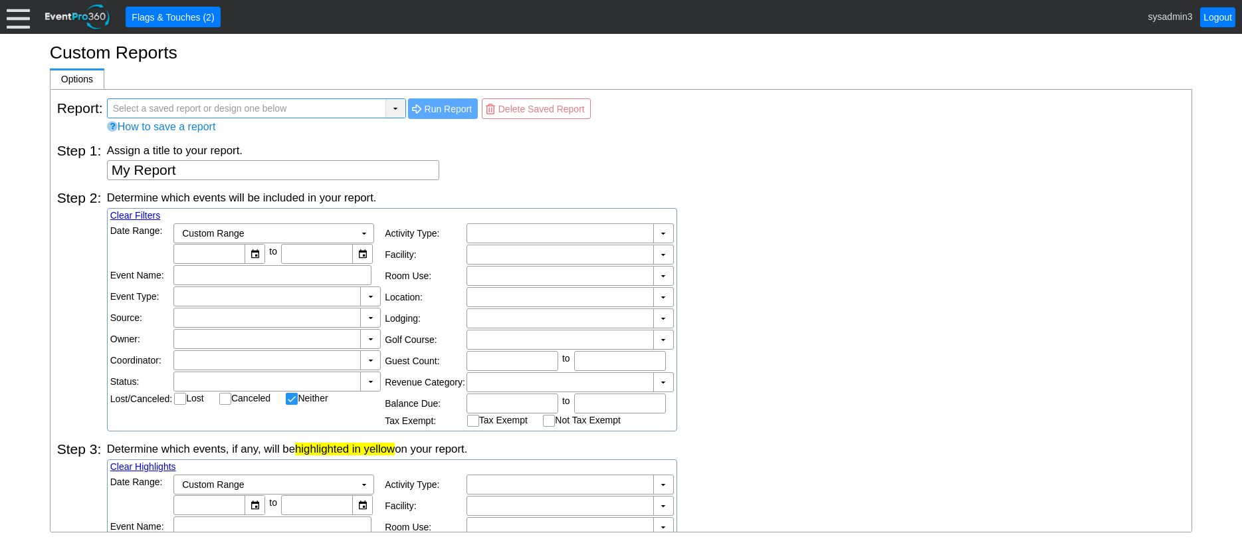
click at [396, 110] on div "▼" at bounding box center [395, 108] width 20 height 19
click at [634, 167] on div "Assign a title to your report. My Report" at bounding box center [646, 161] width 1078 height 37
click at [17, 18] on div at bounding box center [18, 16] width 23 height 23
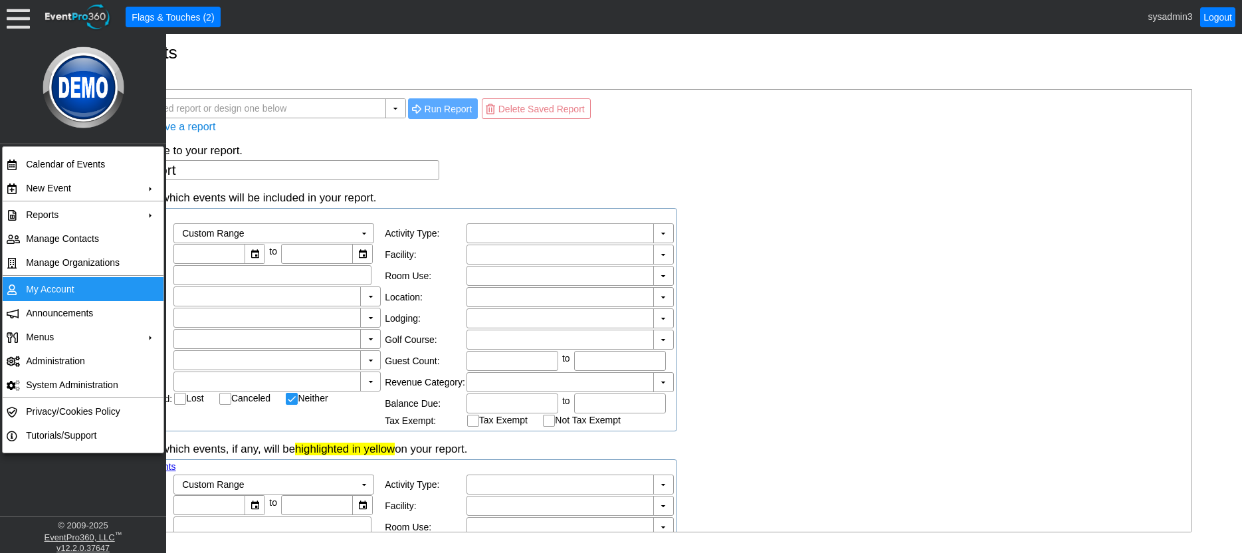
click at [60, 288] on td "My Account" at bounding box center [80, 289] width 119 height 24
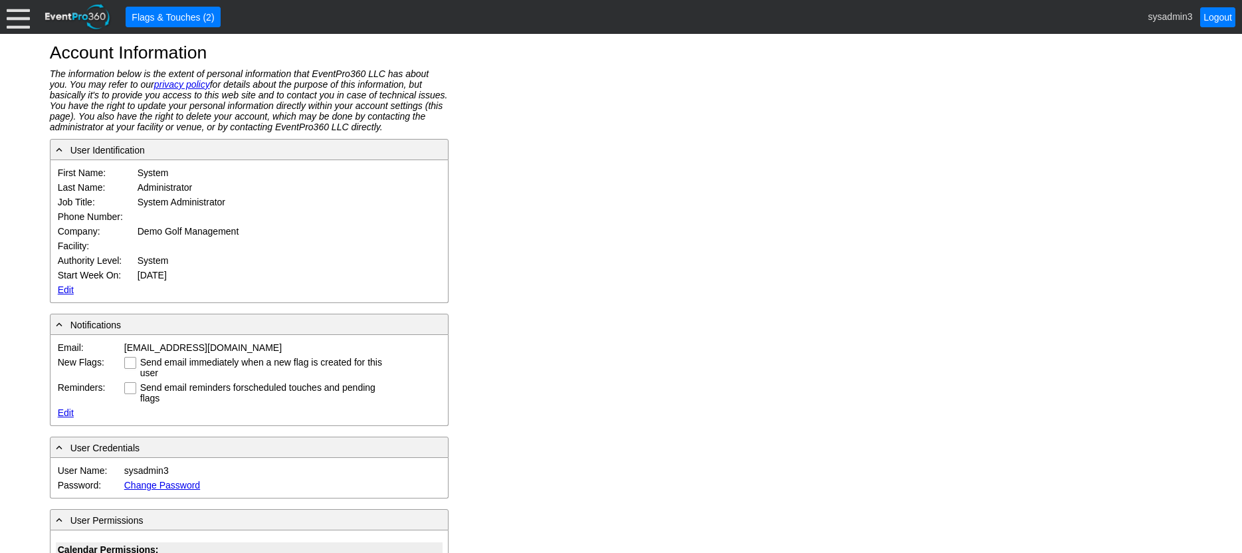
click at [23, 25] on div at bounding box center [18, 16] width 23 height 23
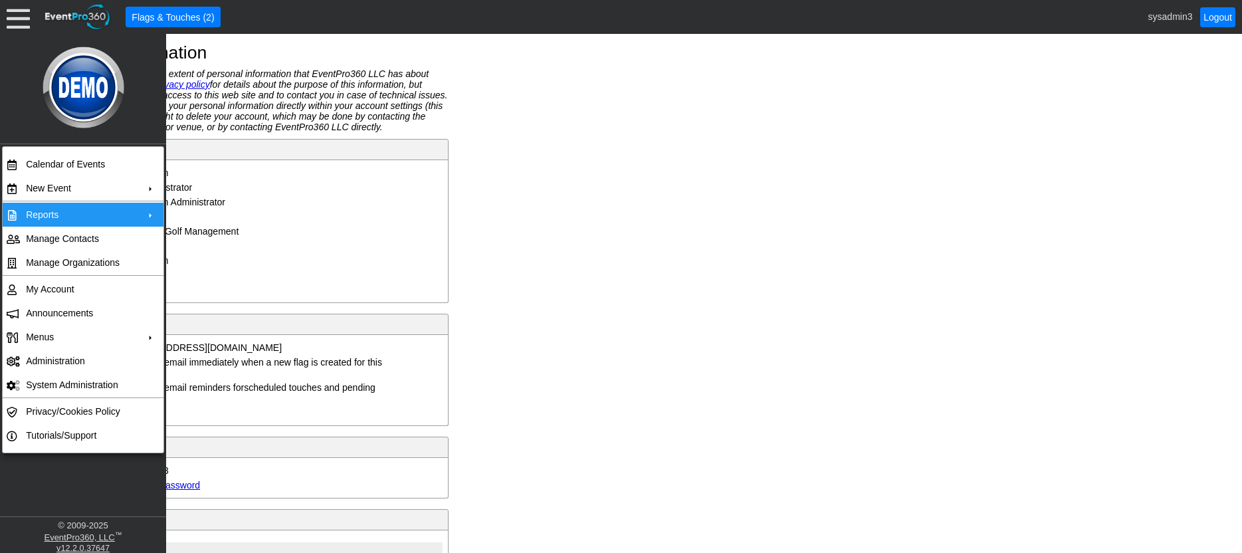
click at [57, 214] on td "Reports" at bounding box center [80, 215] width 119 height 24
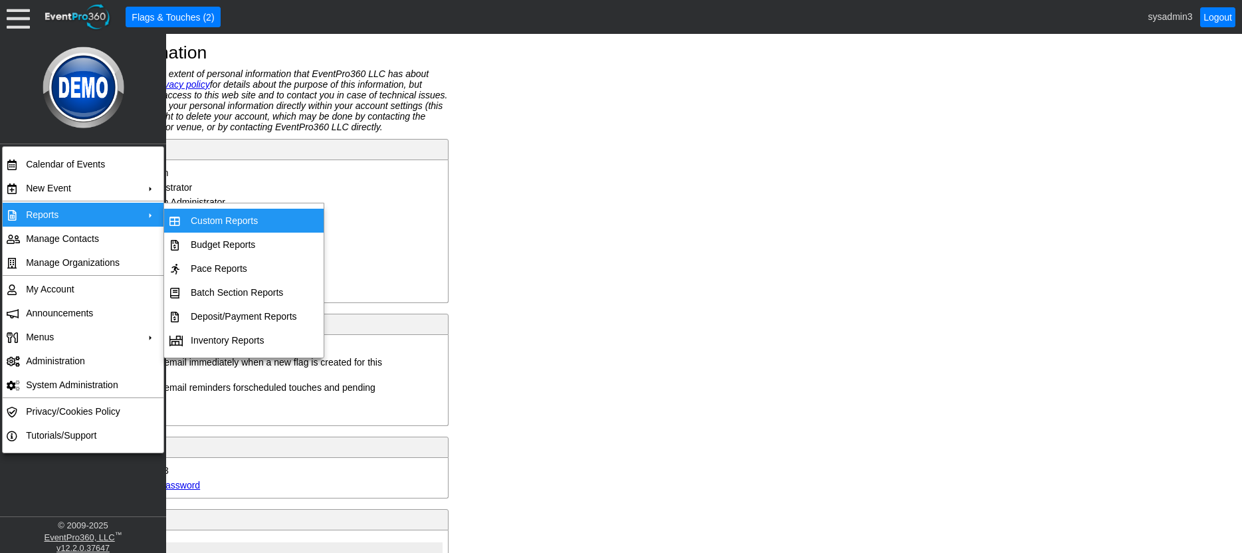
click at [213, 216] on td "Custom Reports" at bounding box center [243, 221] width 117 height 24
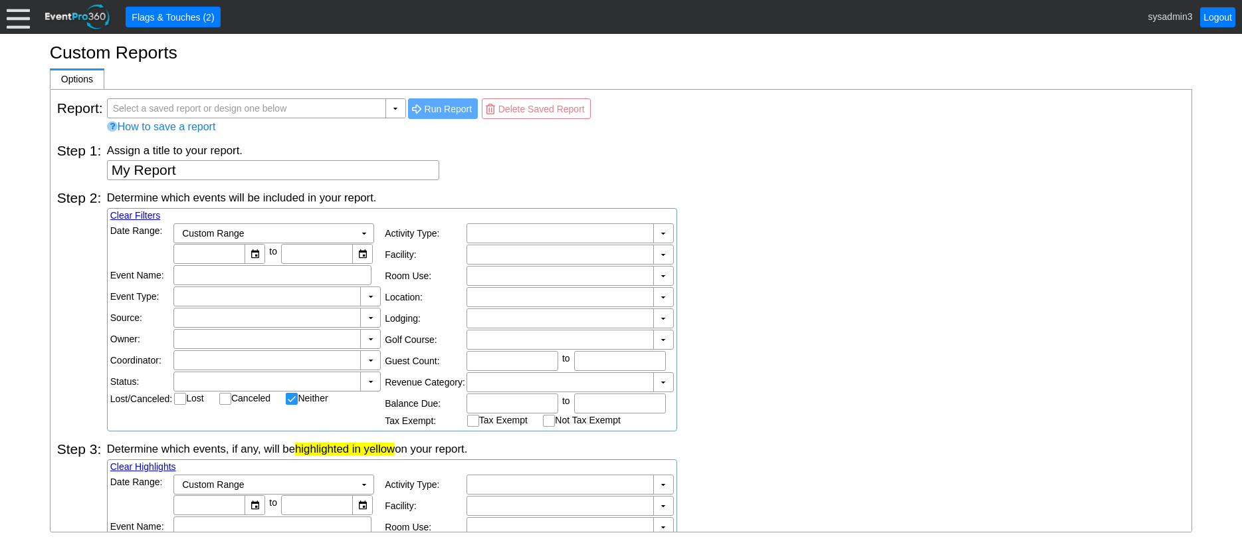
checkbox input "false"
click at [25, 21] on div at bounding box center [18, 16] width 23 height 23
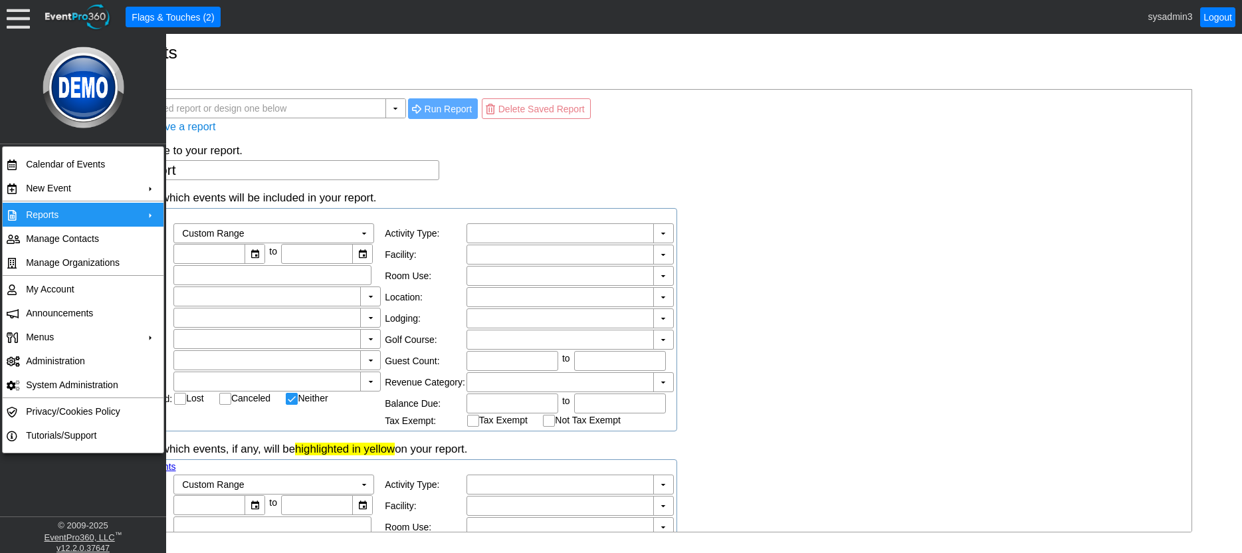
click at [68, 208] on td "Reports" at bounding box center [80, 215] width 119 height 24
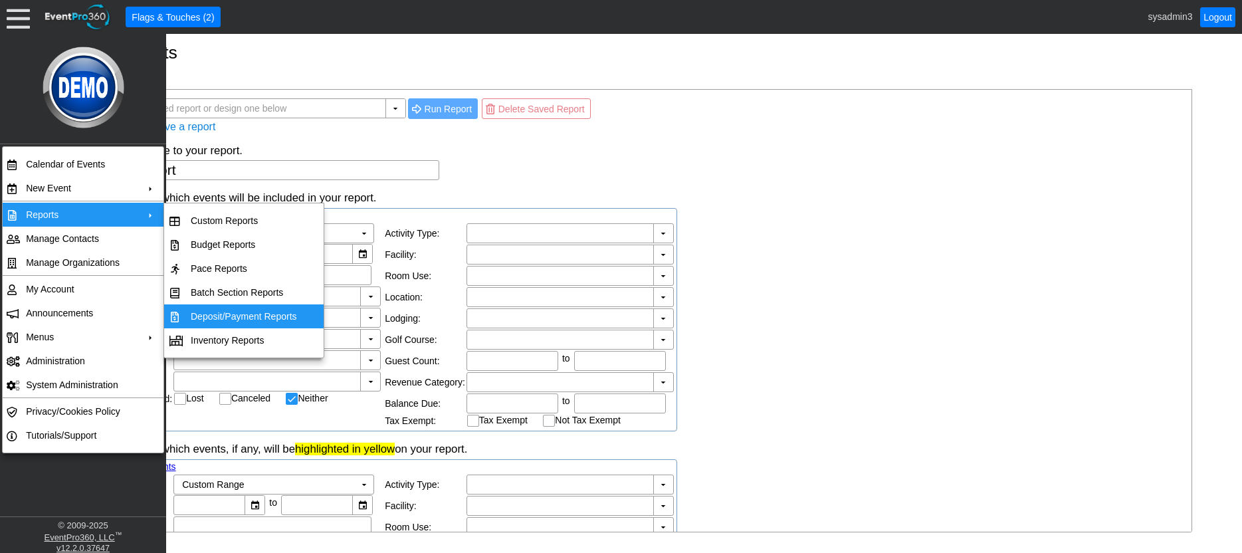
click at [226, 311] on td "Deposit/Payment Reports" at bounding box center [243, 316] width 117 height 24
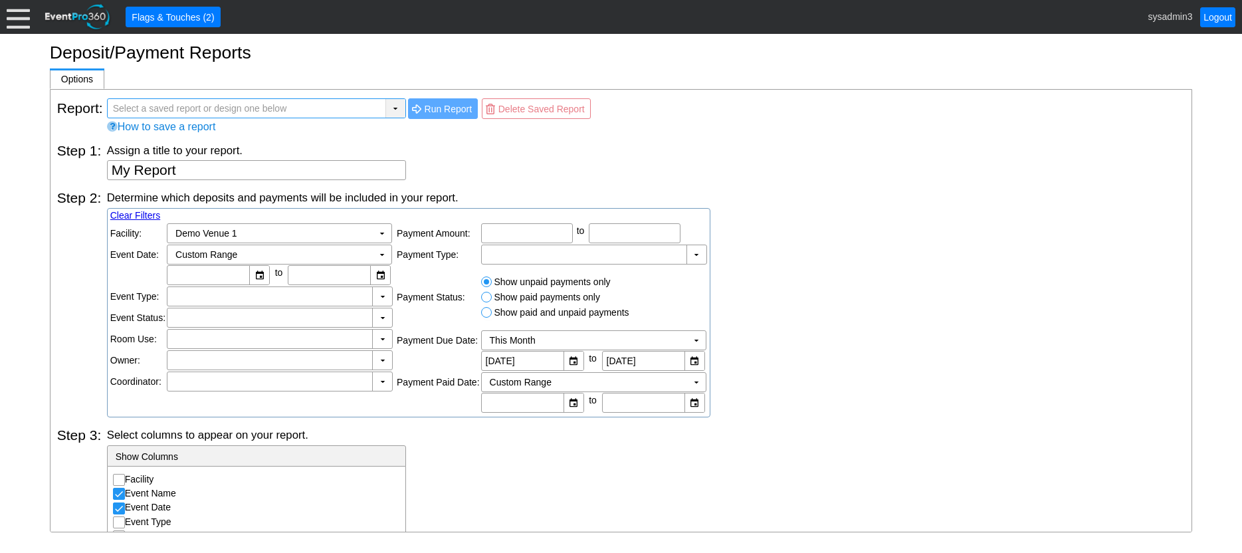
click at [388, 103] on div "▼" at bounding box center [395, 108] width 20 height 19
click at [17, 19] on div at bounding box center [18, 16] width 23 height 23
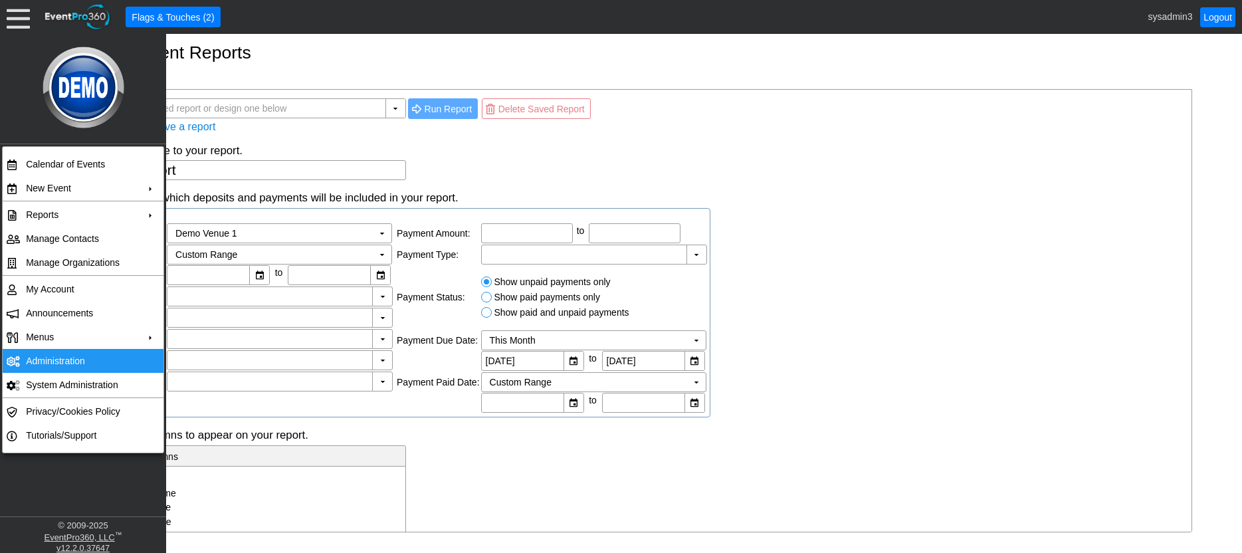
click at [50, 358] on td "Administration" at bounding box center [80, 361] width 119 height 24
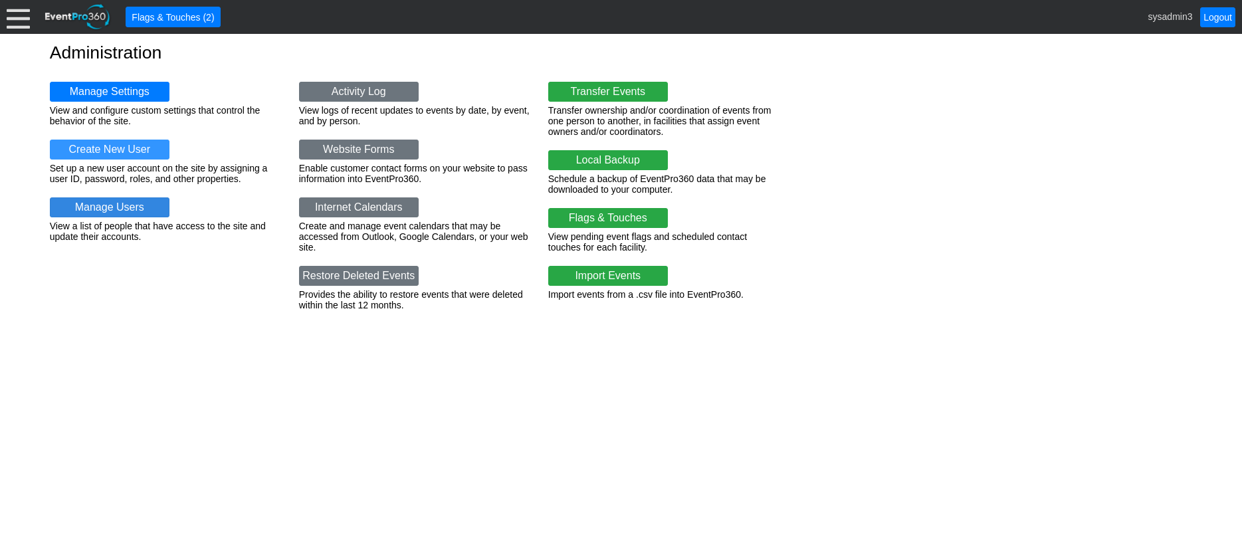
click at [108, 205] on link "Manage Users" at bounding box center [110, 207] width 120 height 20
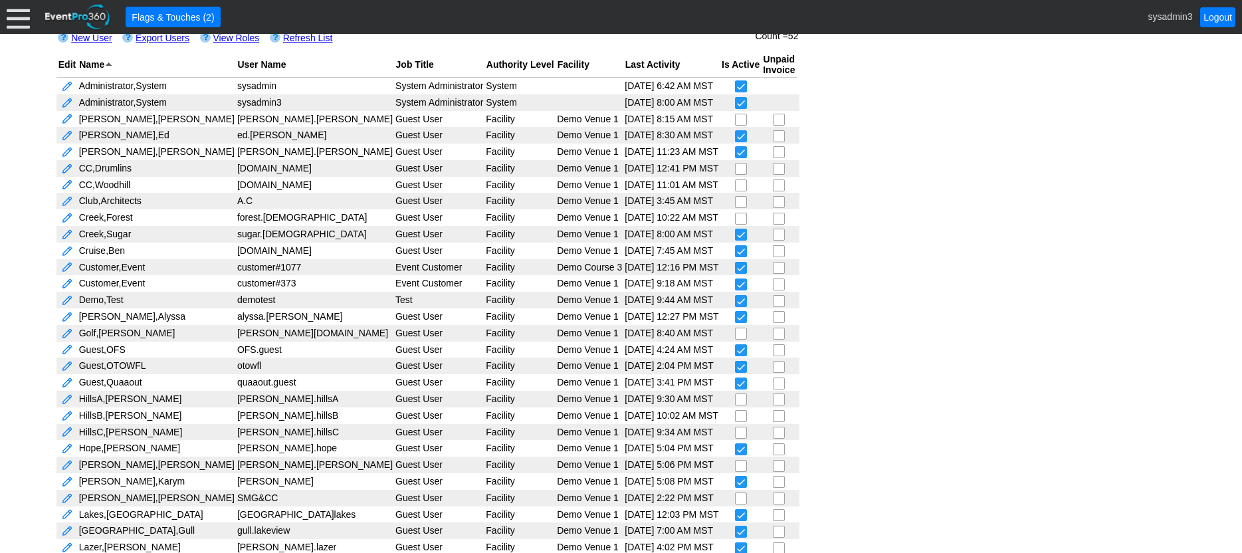
scroll to position [180, 0]
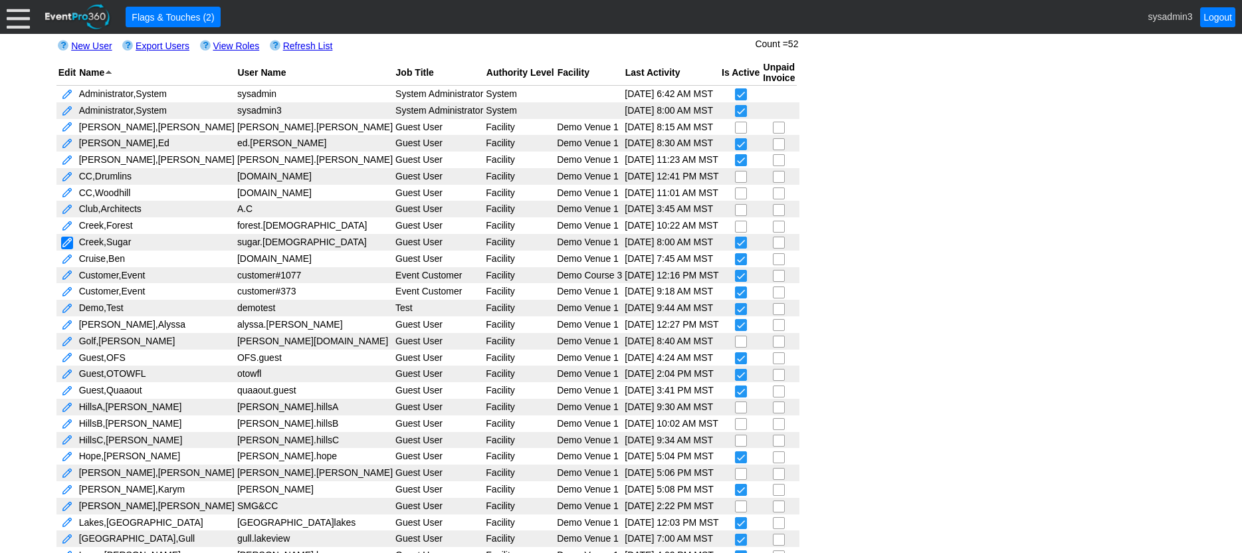
click at [65, 240] on link at bounding box center [67, 243] width 12 height 13
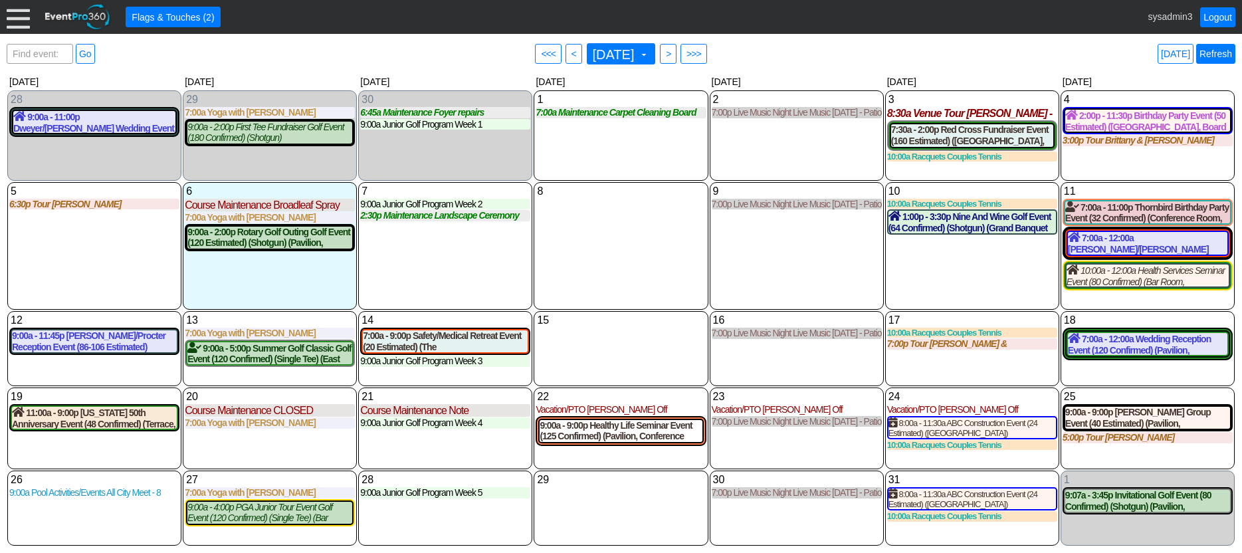
click at [1208, 54] on link "Refresh" at bounding box center [1215, 54] width 39 height 20
